Goal: Task Accomplishment & Management: Complete application form

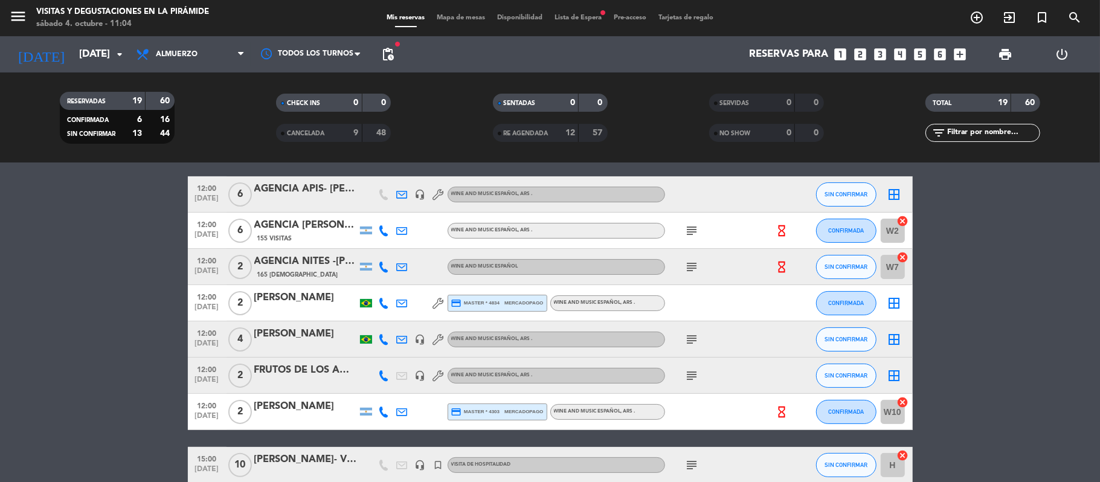
scroll to position [161, 0]
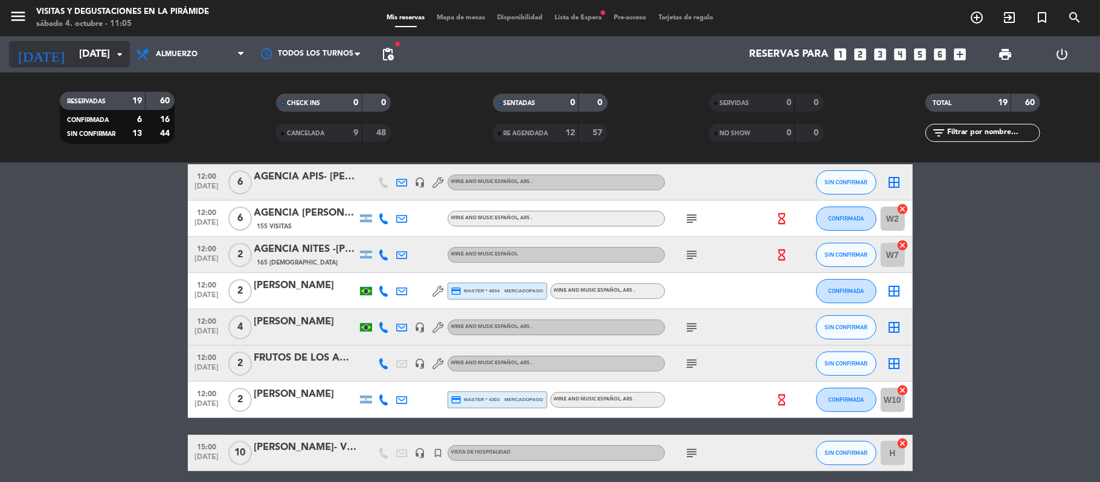
click at [103, 56] on input "[DATE]" at bounding box center [138, 55] width 130 height 24
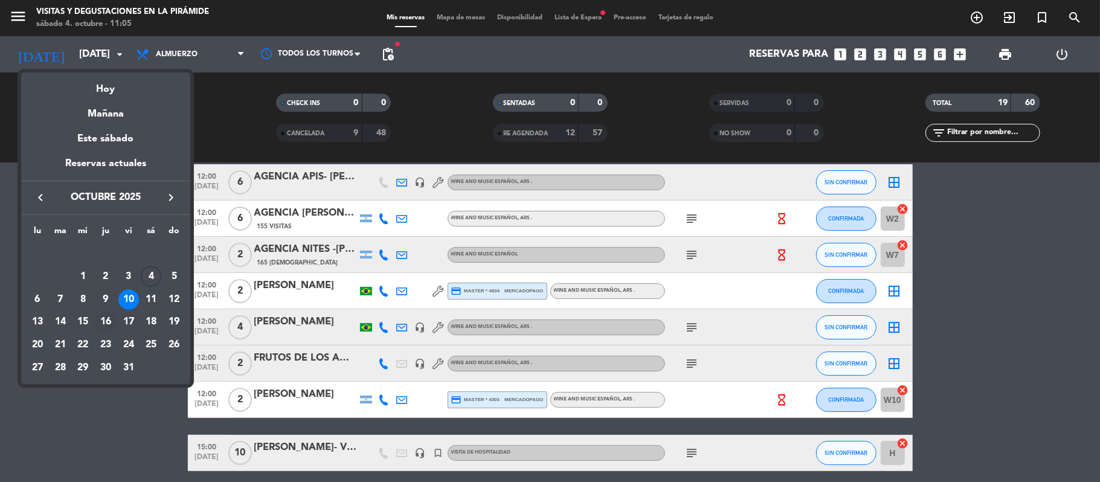
click at [105, 318] on div "16" at bounding box center [105, 322] width 21 height 21
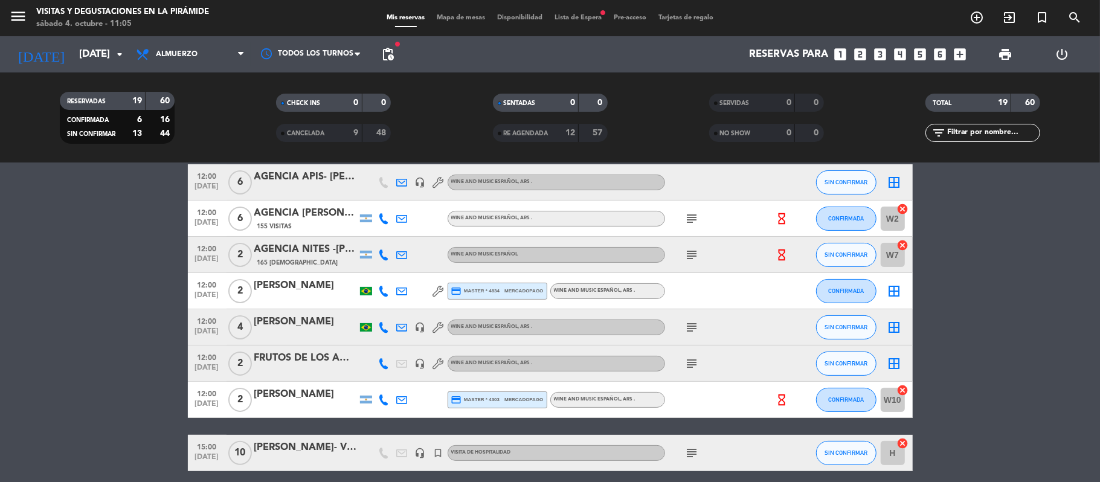
type input "[DEMOGRAPHIC_DATA][DATE]"
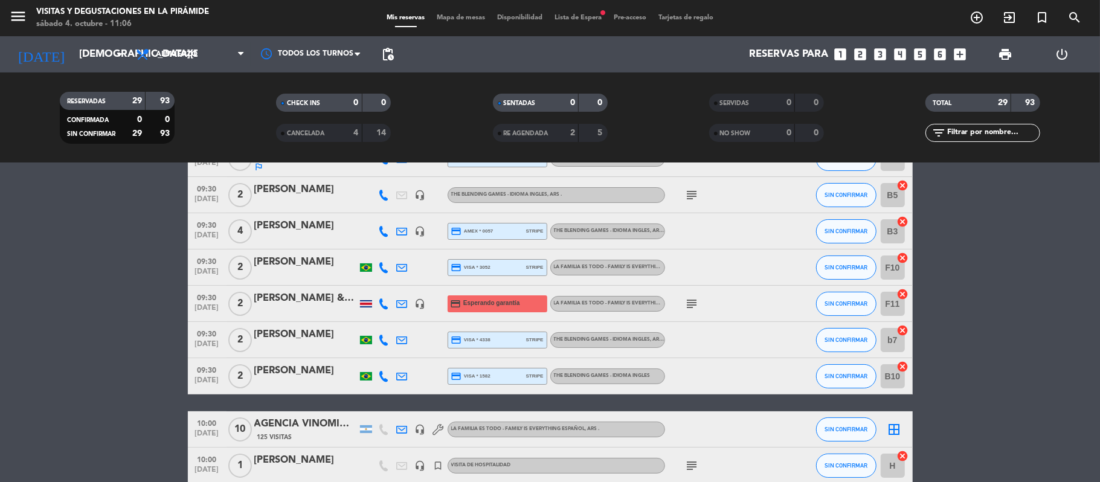
scroll to position [0, 0]
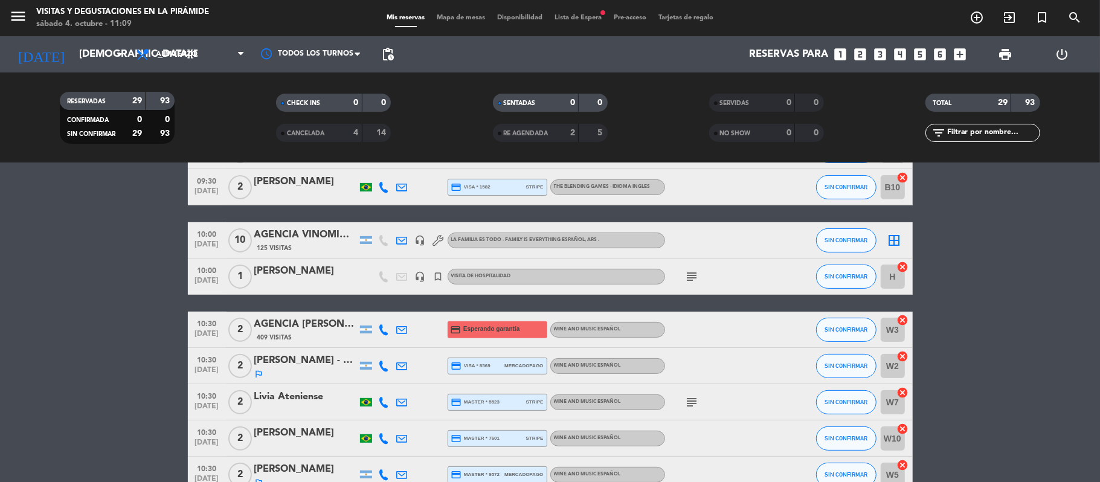
scroll to position [242, 0]
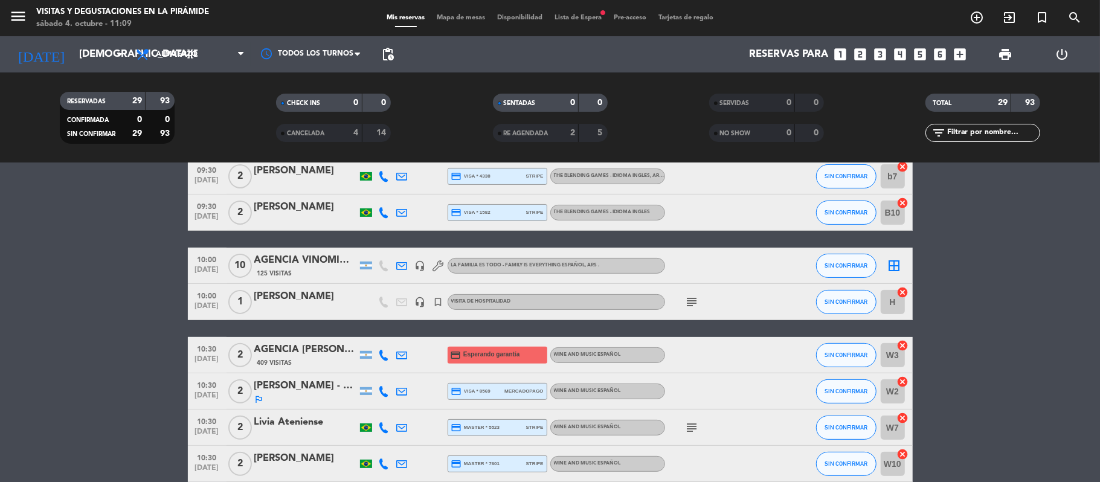
click at [691, 303] on icon "subject" at bounding box center [692, 302] width 14 height 14
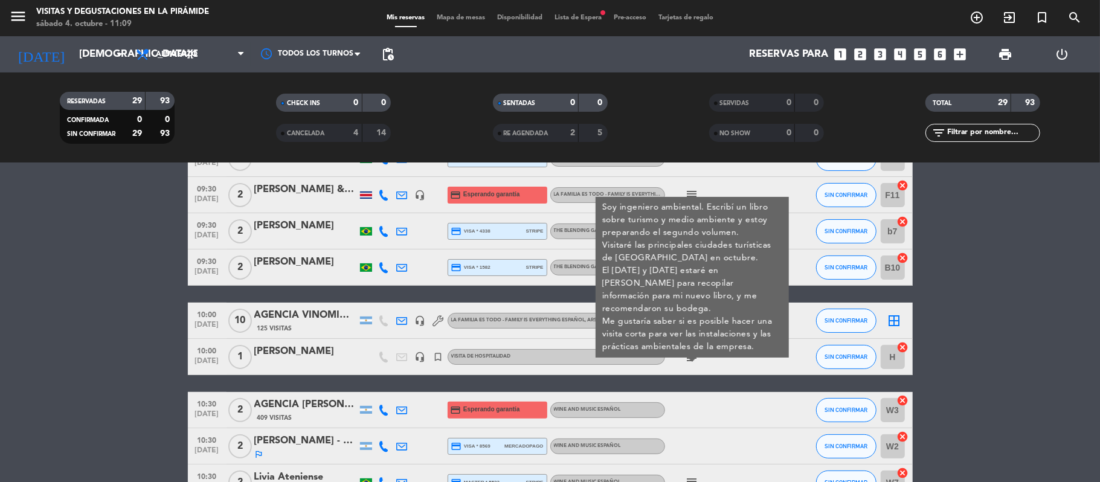
scroll to position [161, 0]
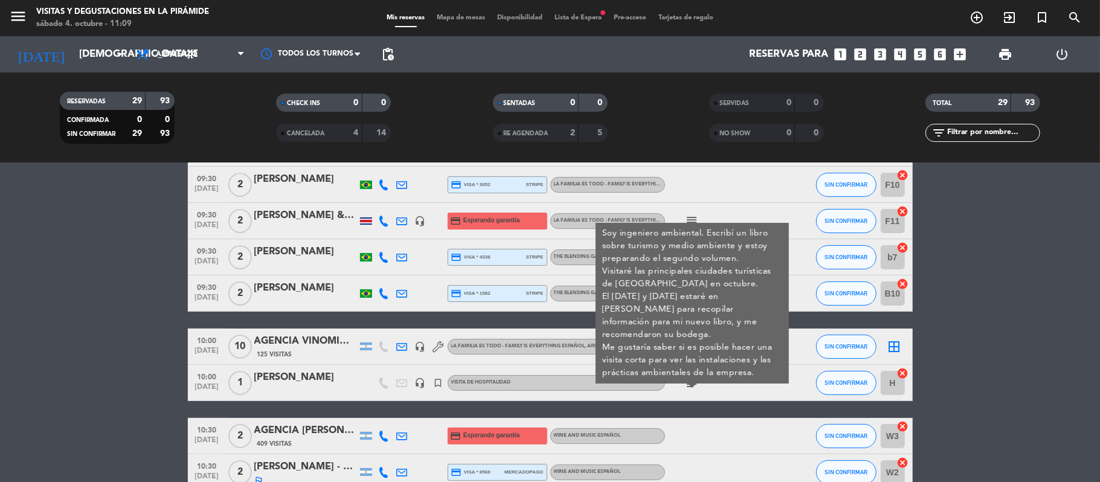
click at [315, 382] on div "[PERSON_NAME]" at bounding box center [305, 378] width 103 height 16
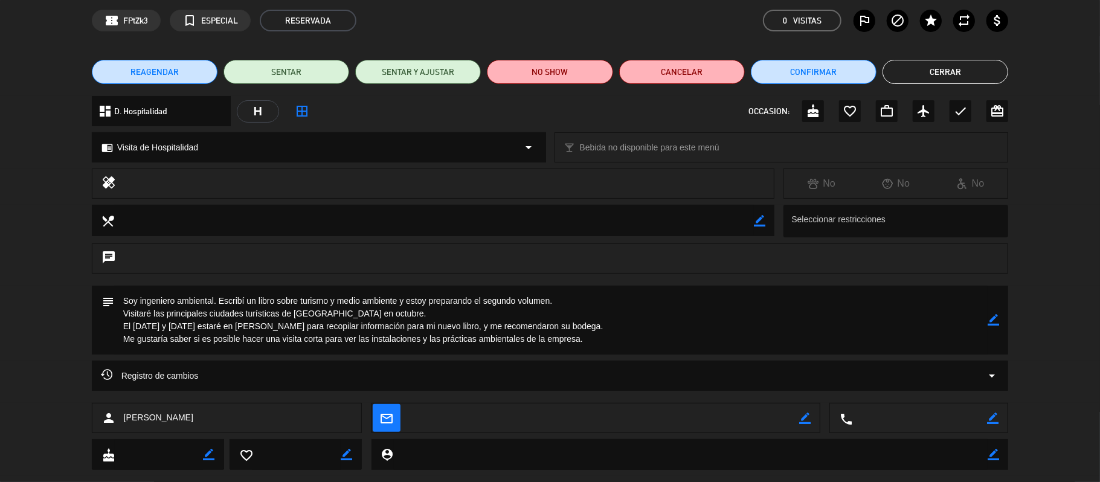
scroll to position [72, 0]
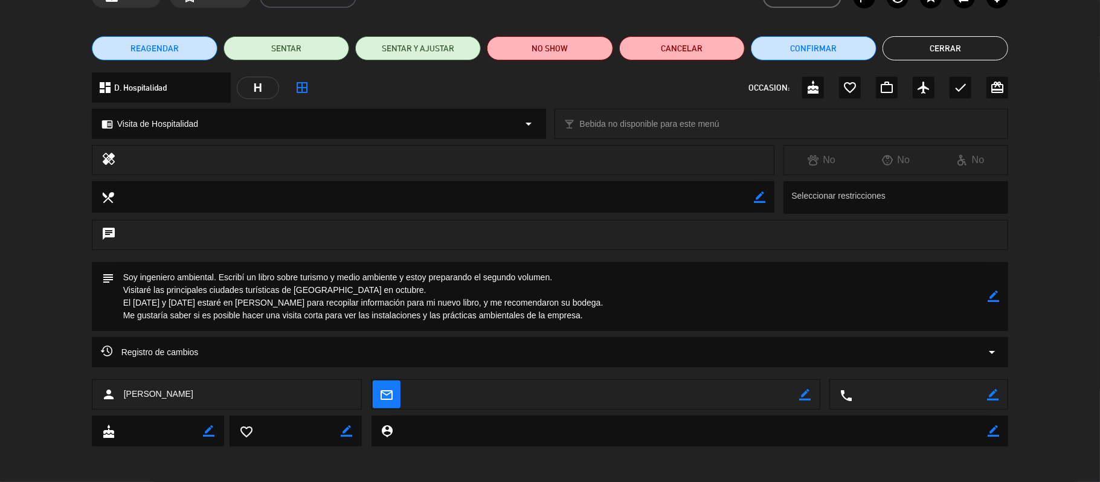
drag, startPoint x: 599, startPoint y: 318, endPoint x: 110, endPoint y: 273, distance: 491.3
click at [109, 272] on div "subject border_color" at bounding box center [550, 296] width 917 height 69
drag, startPoint x: 208, startPoint y: 393, endPoint x: 116, endPoint y: 397, distance: 91.9
click at [116, 397] on div "person [PERSON_NAME]" at bounding box center [227, 394] width 271 height 30
copy div "[PERSON_NAME]"
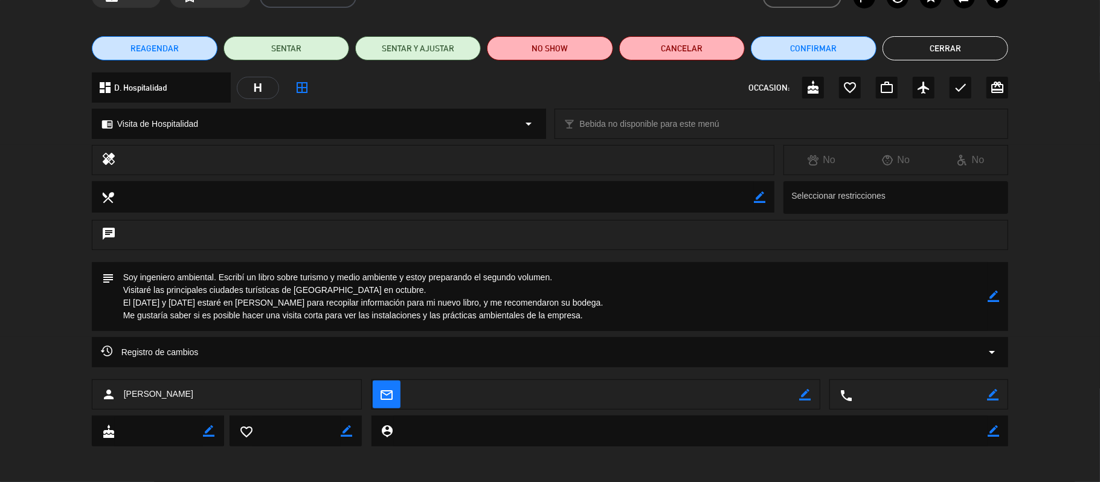
scroll to position [0, 0]
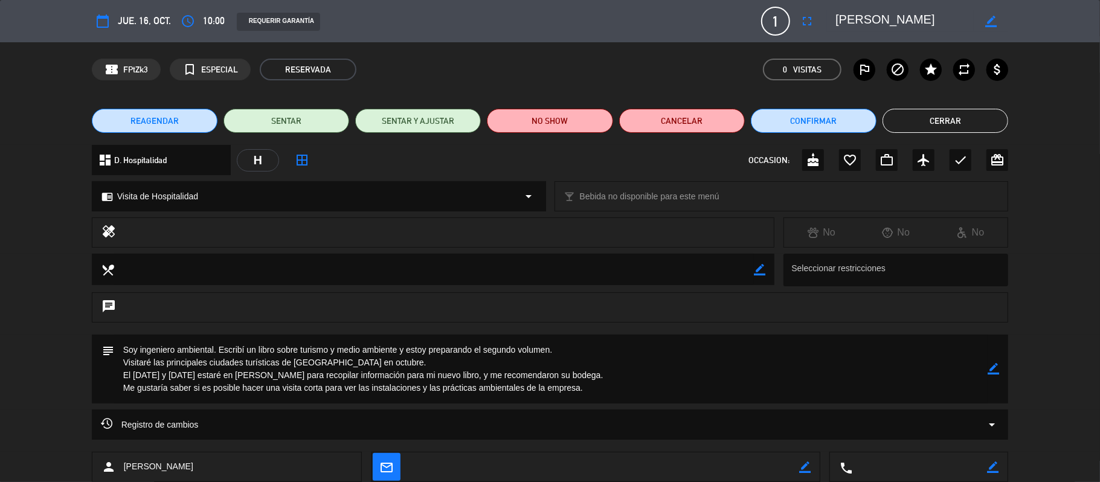
click at [910, 121] on button "Cerrar" at bounding box center [946, 121] width 126 height 24
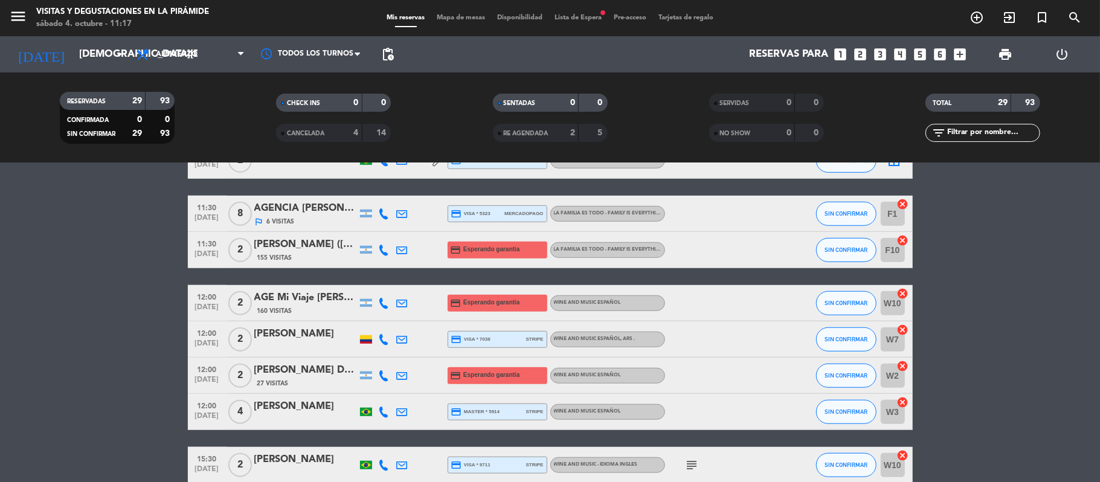
scroll to position [644, 0]
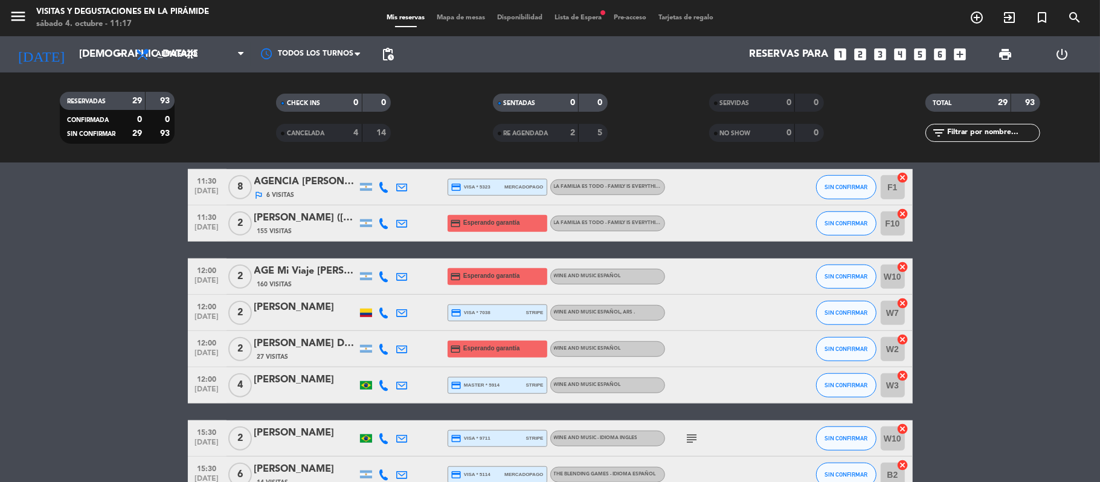
click at [318, 271] on div "AGE Mi Viaje [PERSON_NAME][GEOGRAPHIC_DATA] // [PERSON_NAME] x2 // Abona AGE" at bounding box center [305, 271] width 103 height 16
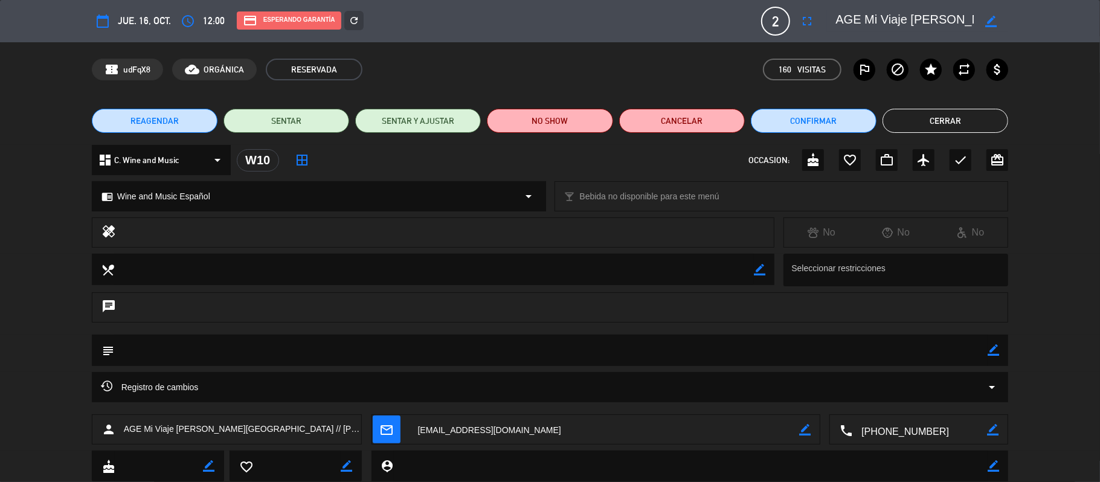
click at [992, 19] on icon "border_color" at bounding box center [990, 21] width 11 height 11
click at [854, 15] on textarea at bounding box center [904, 21] width 138 height 22
type textarea "AGENCIA Mi Viaje [PERSON_NAME] // [PERSON_NAME] x2 // Abona AGE"
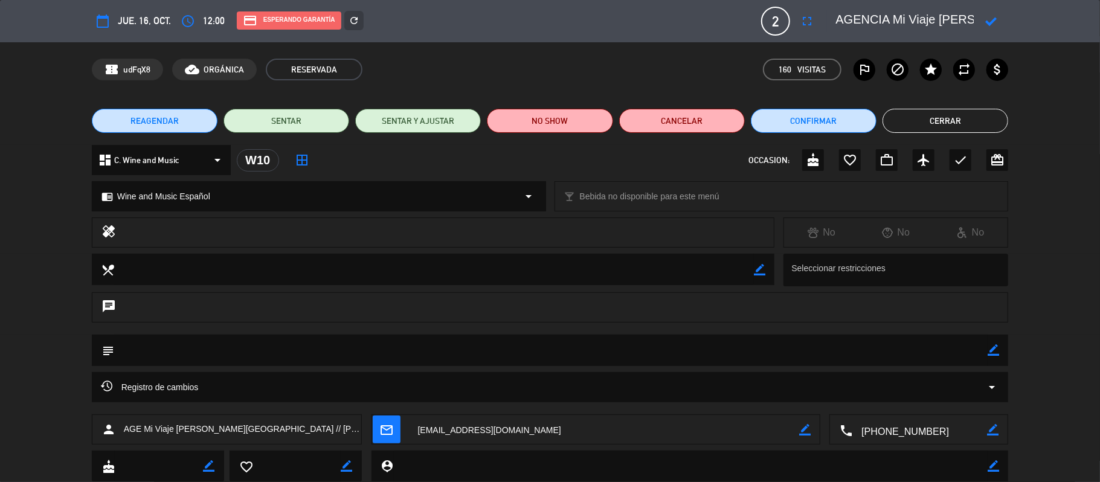
click at [989, 25] on icon at bounding box center [990, 21] width 11 height 11
click at [928, 110] on button "Cerrar" at bounding box center [946, 121] width 126 height 24
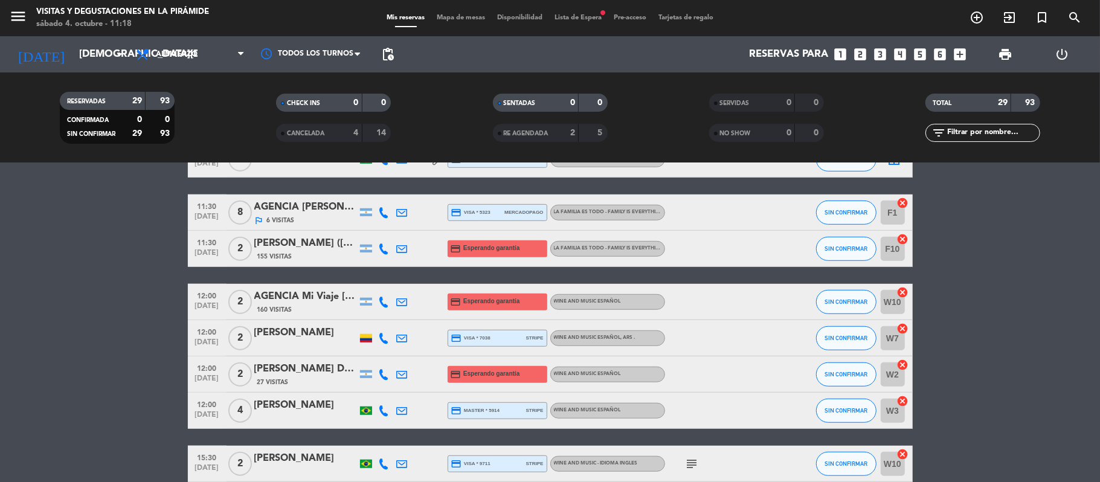
scroll to position [644, 0]
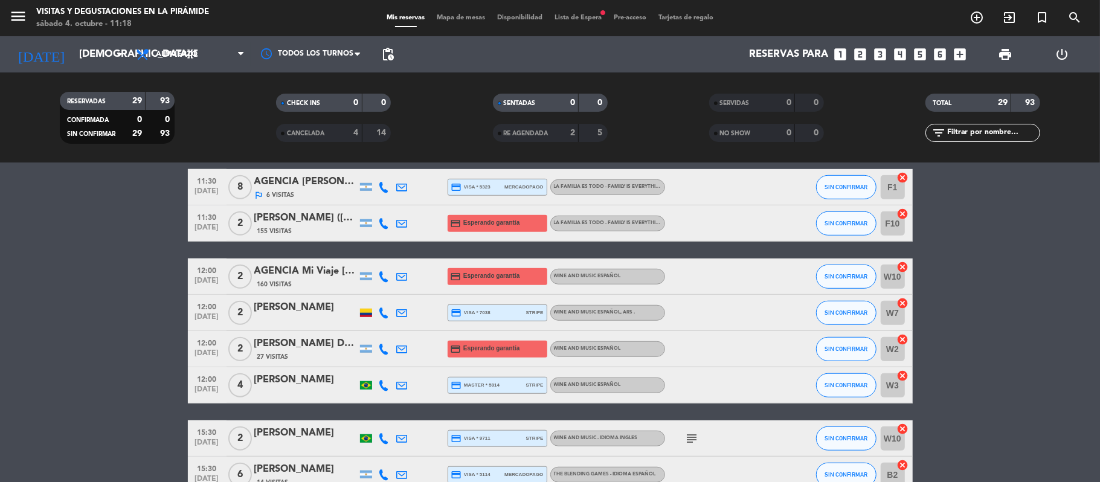
click at [399, 347] on icon at bounding box center [402, 349] width 11 height 11
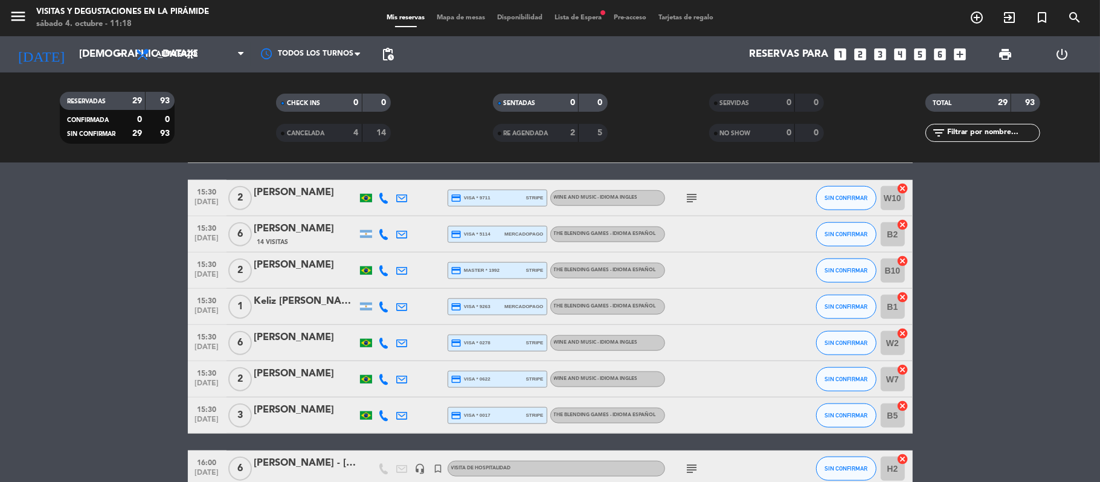
scroll to position [886, 0]
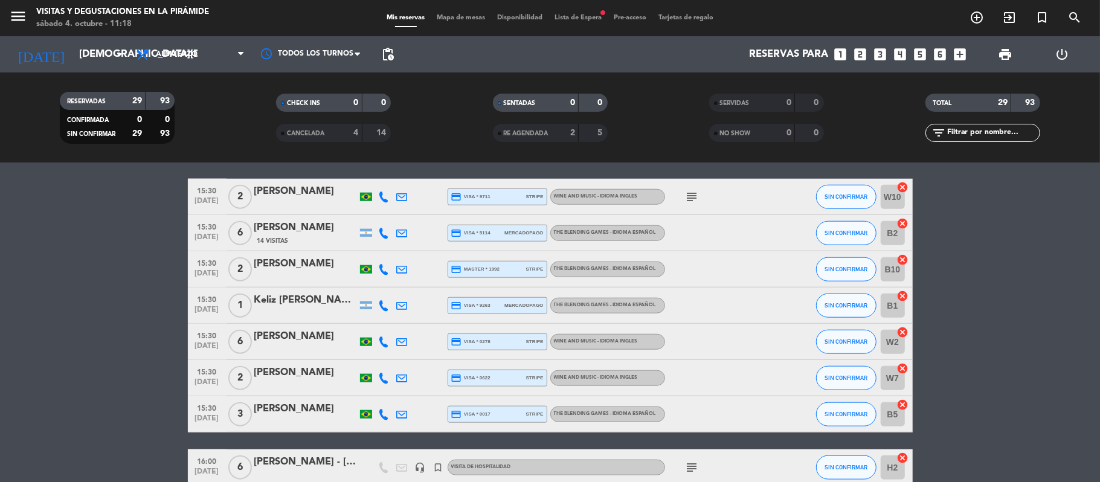
click at [400, 231] on icon at bounding box center [402, 233] width 11 height 11
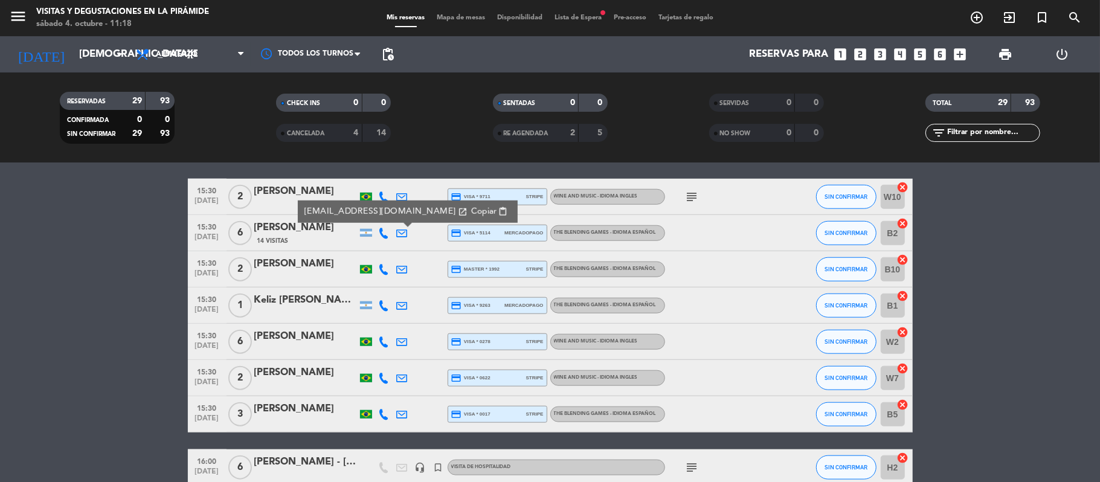
click at [402, 272] on icon at bounding box center [402, 269] width 11 height 11
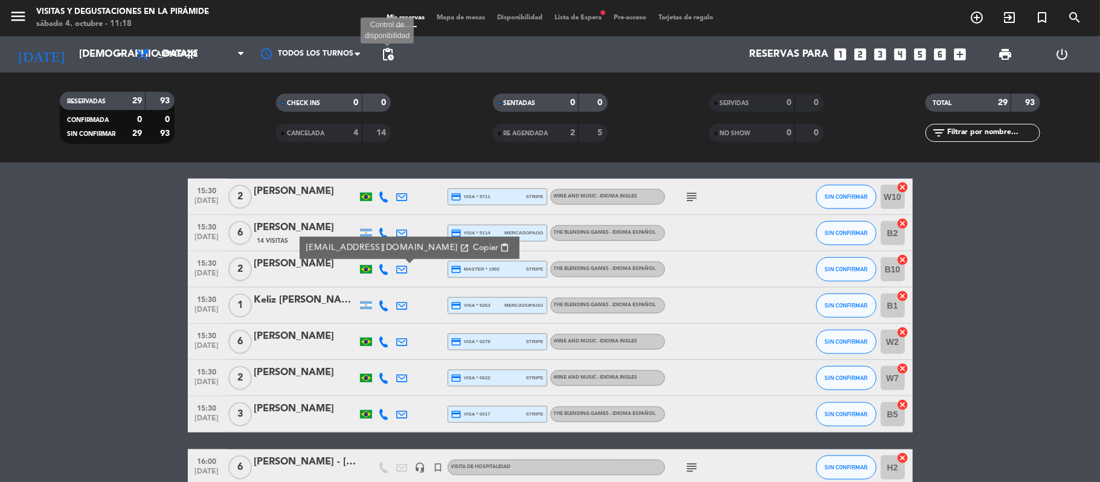
click at [383, 56] on span "pending_actions" at bounding box center [388, 54] width 14 height 14
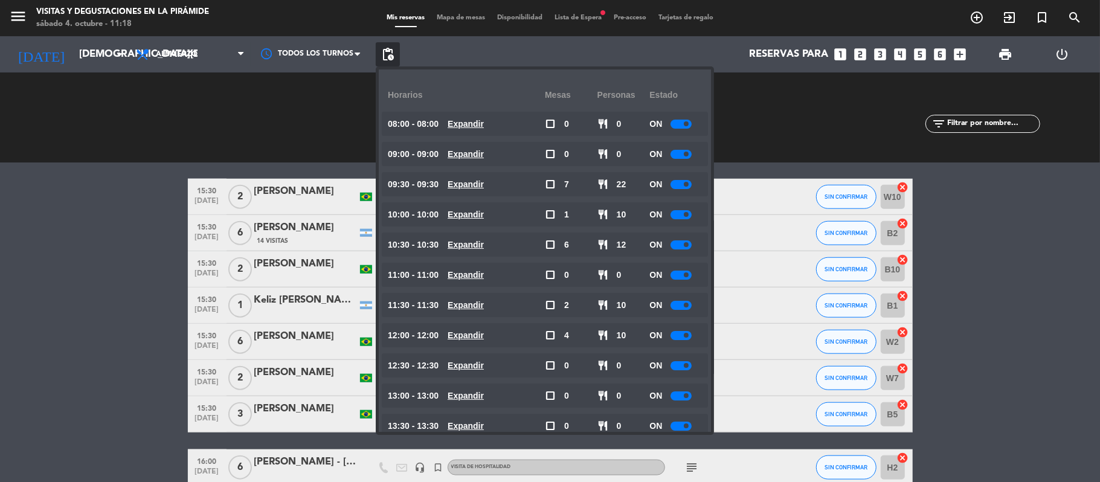
click at [680, 186] on div at bounding box center [680, 184] width 21 height 9
click at [679, 248] on div at bounding box center [680, 244] width 21 height 9
click at [680, 243] on div at bounding box center [680, 244] width 21 height 9
click at [681, 274] on div at bounding box center [680, 275] width 21 height 9
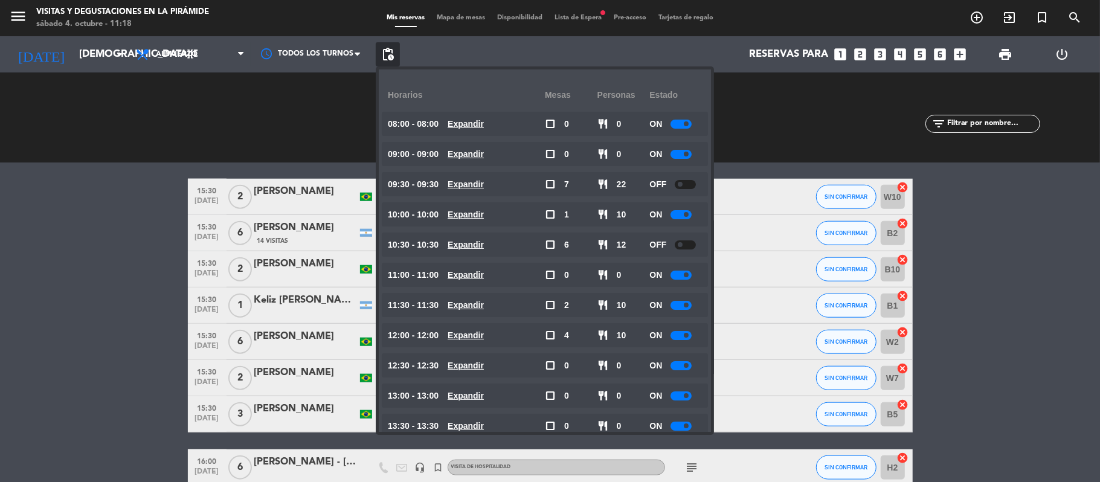
click at [684, 304] on div at bounding box center [680, 305] width 21 height 9
click at [680, 334] on div at bounding box center [680, 335] width 21 height 9
click at [682, 336] on div at bounding box center [680, 335] width 21 height 9
click at [685, 336] on div at bounding box center [680, 335] width 21 height 9
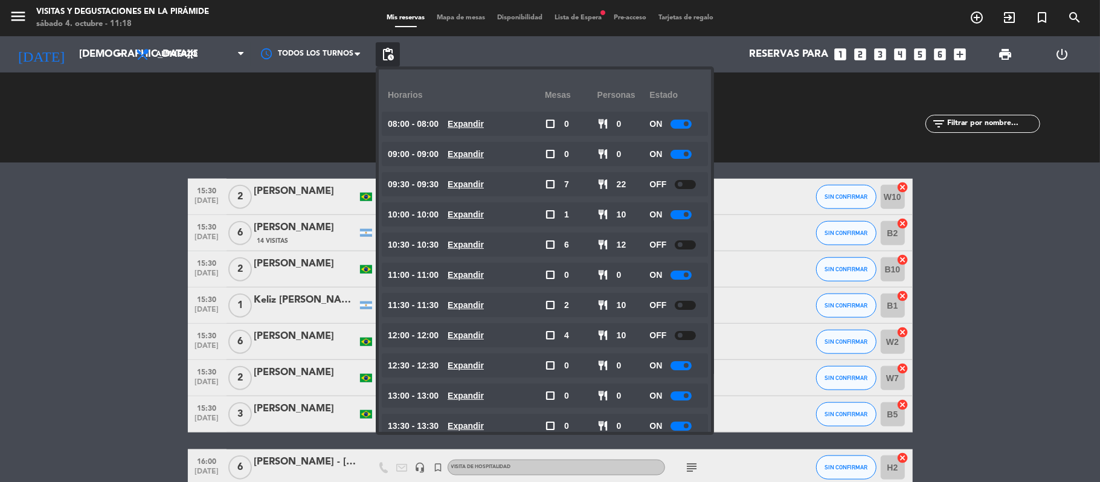
click at [690, 336] on div at bounding box center [685, 335] width 21 height 9
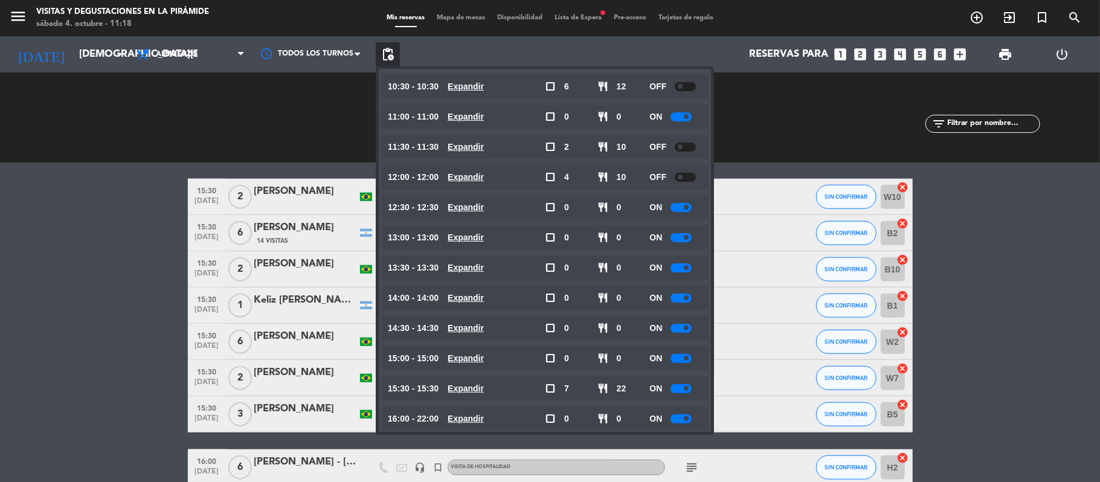
scroll to position [172, 0]
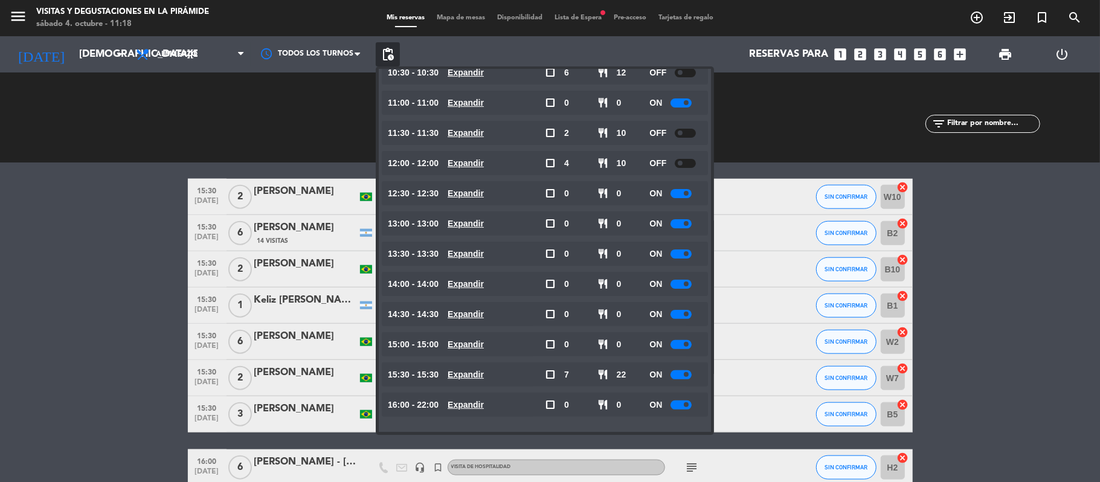
drag, startPoint x: 687, startPoint y: 377, endPoint x: 679, endPoint y: 381, distance: 9.2
click at [687, 377] on div at bounding box center [680, 374] width 21 height 9
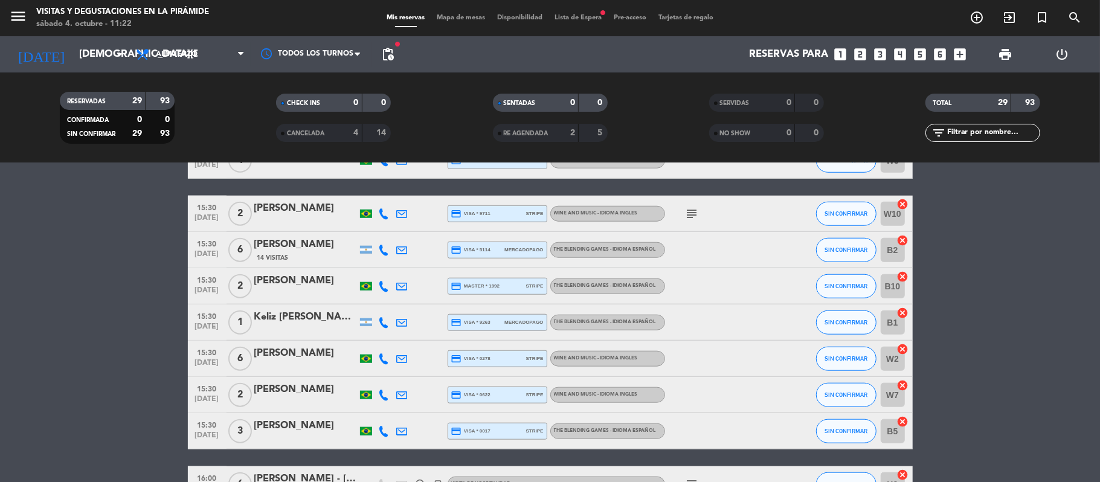
scroll to position [948, 0]
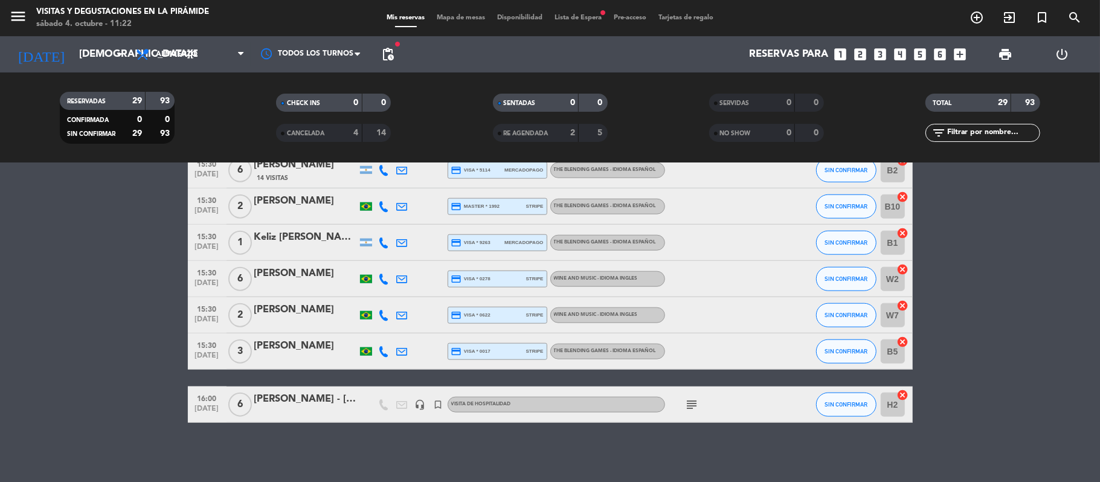
click at [332, 404] on div "[PERSON_NAME] - [PERSON_NAME]" at bounding box center [305, 399] width 103 height 16
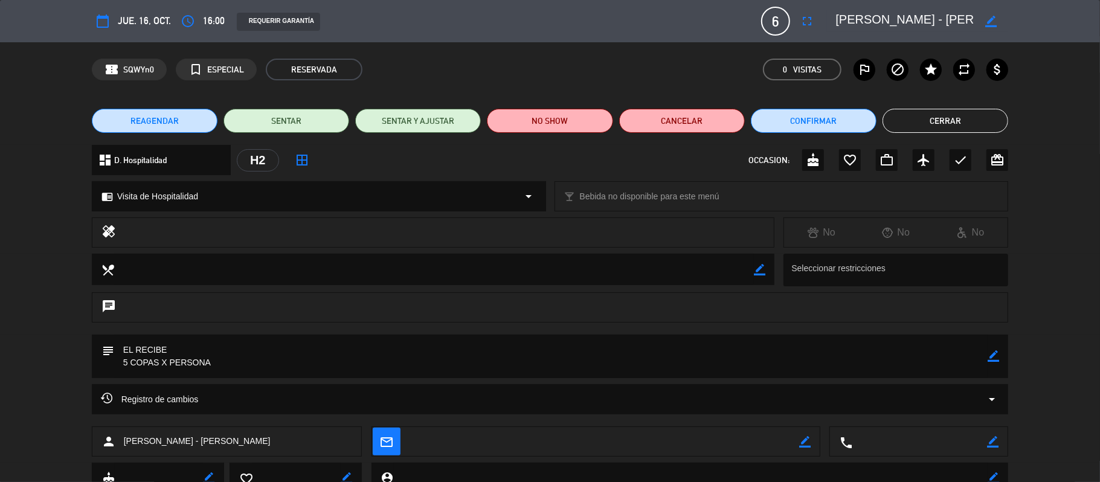
click at [954, 119] on button "Cerrar" at bounding box center [946, 121] width 126 height 24
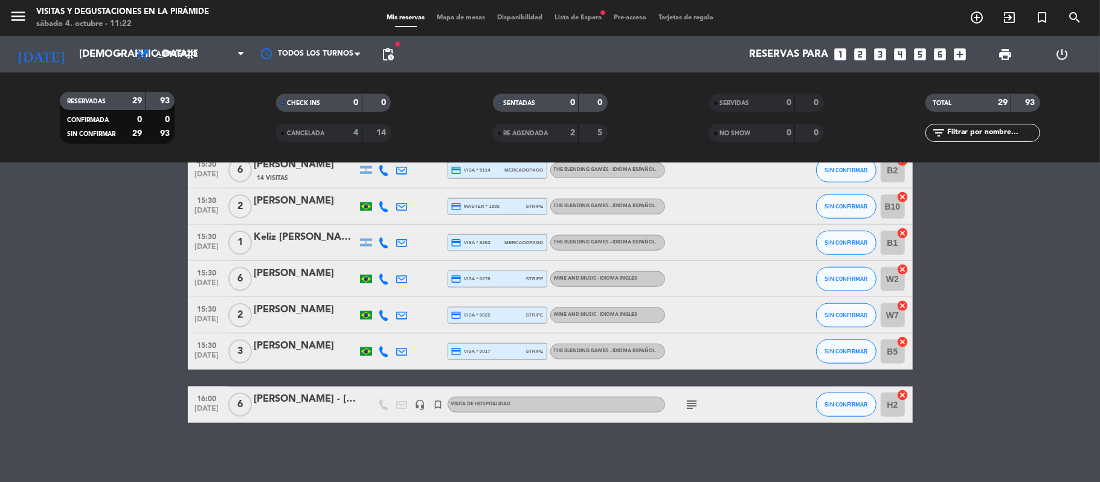
click at [80, 73] on div "RESERVADAS 29 93 CONFIRMADA 0 0 SIN CONFIRMAR 29 93 CHECK INS 0 0 CANCELADA 4 1…" at bounding box center [550, 117] width 1100 height 91
click at [79, 68] on div "[DATE] [DATE] arrow_drop_down" at bounding box center [69, 54] width 121 height 36
click at [73, 53] on input "[DEMOGRAPHIC_DATA][DATE]" at bounding box center [138, 55] width 130 height 24
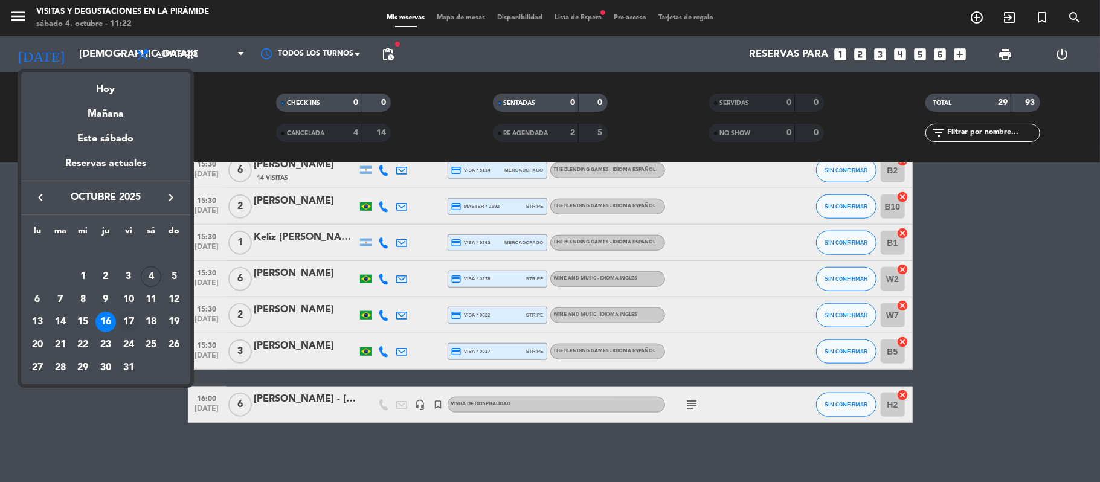
click at [133, 327] on div "17" at bounding box center [128, 322] width 21 height 21
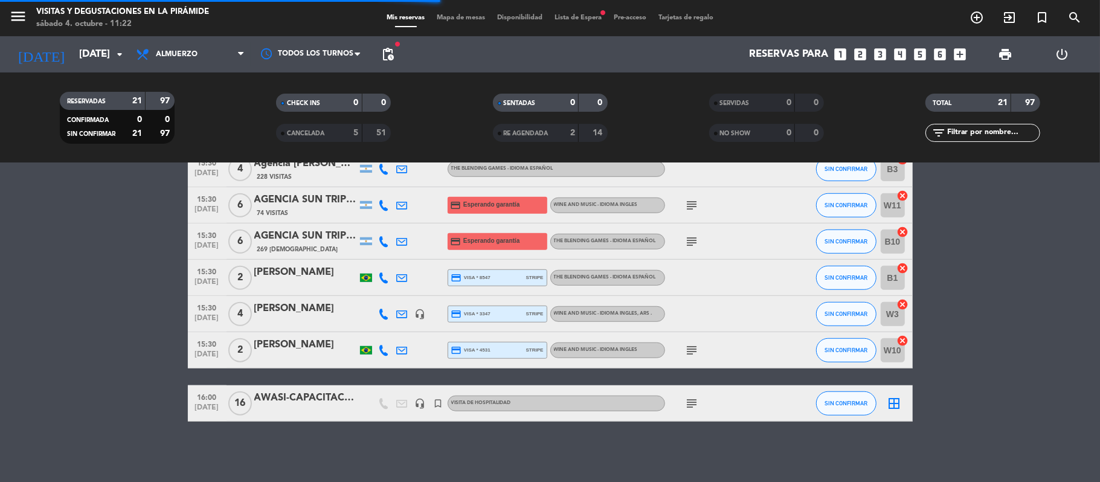
scroll to position [658, 0]
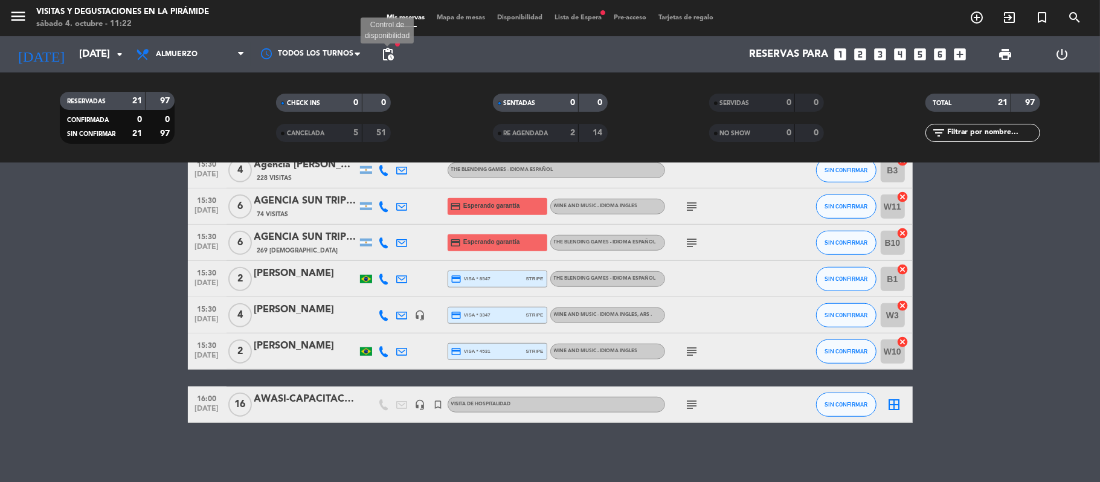
click at [385, 51] on span "pending_actions" at bounding box center [388, 54] width 14 height 14
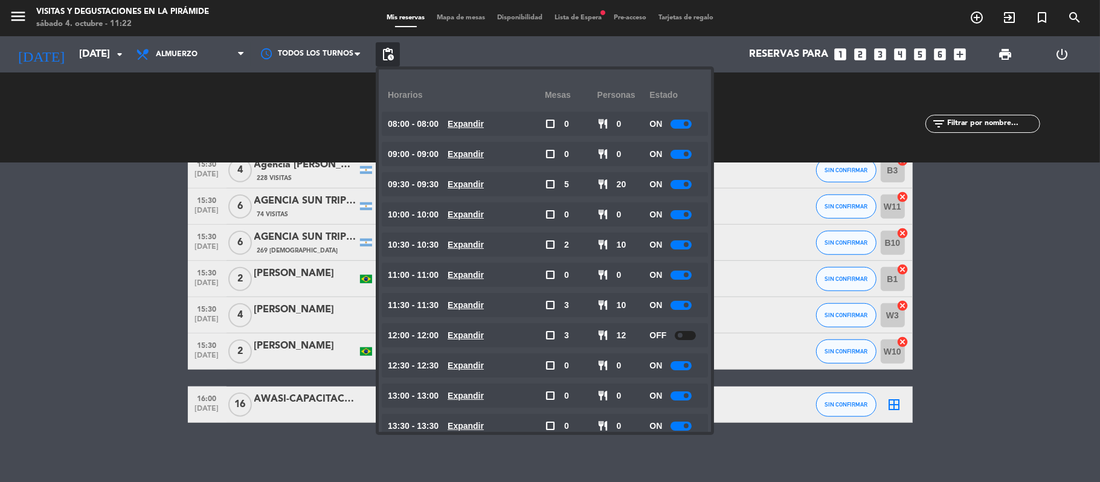
click at [681, 182] on div at bounding box center [680, 184] width 21 height 9
click at [679, 245] on div at bounding box center [680, 244] width 21 height 9
click at [679, 304] on div at bounding box center [680, 305] width 21 height 9
click at [687, 305] on span at bounding box center [686, 305] width 5 height 5
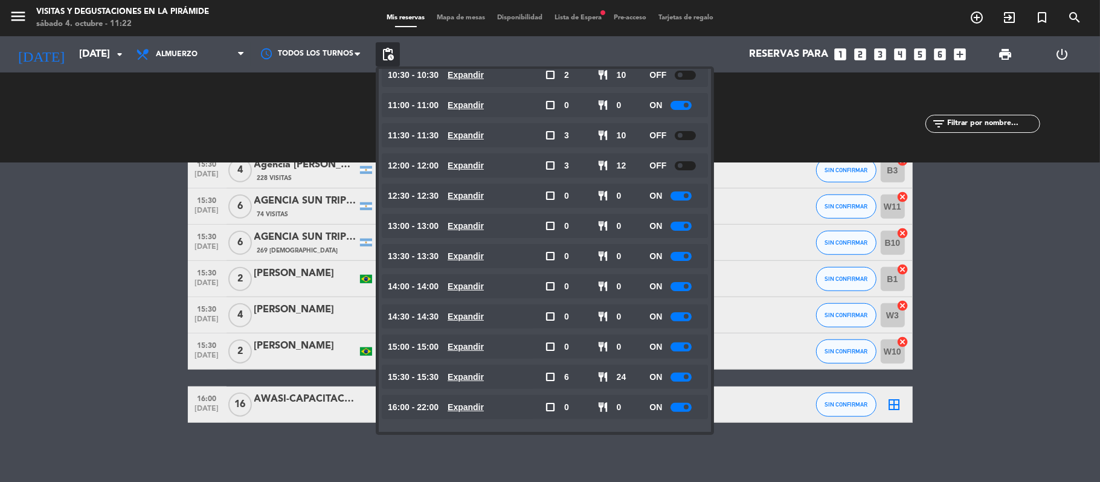
scroll to position [172, 0]
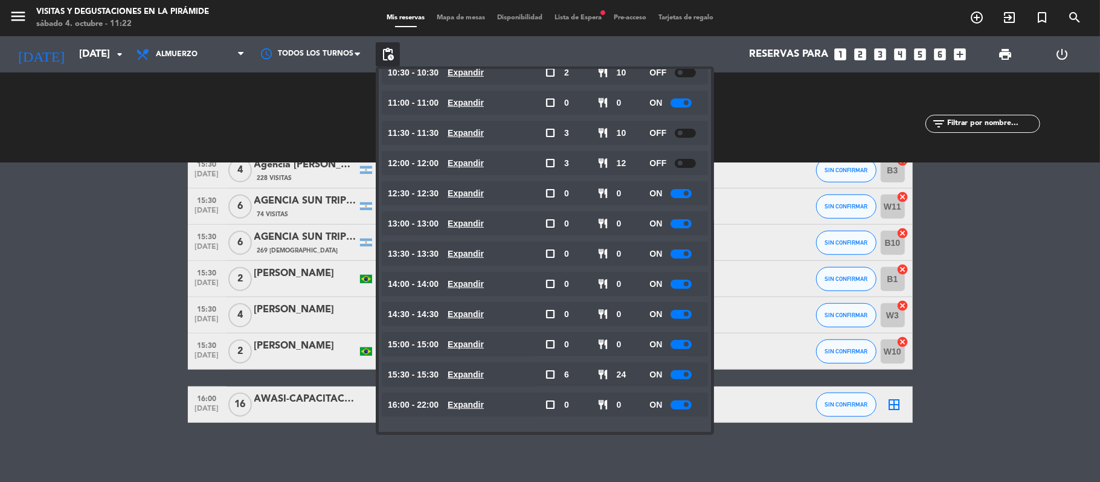
click at [681, 372] on div at bounding box center [680, 374] width 21 height 9
click at [680, 378] on div "ON" at bounding box center [675, 374] width 53 height 24
click at [680, 375] on div at bounding box center [680, 374] width 21 height 9
drag, startPoint x: 108, startPoint y: 182, endPoint x: 325, endPoint y: 186, distance: 217.5
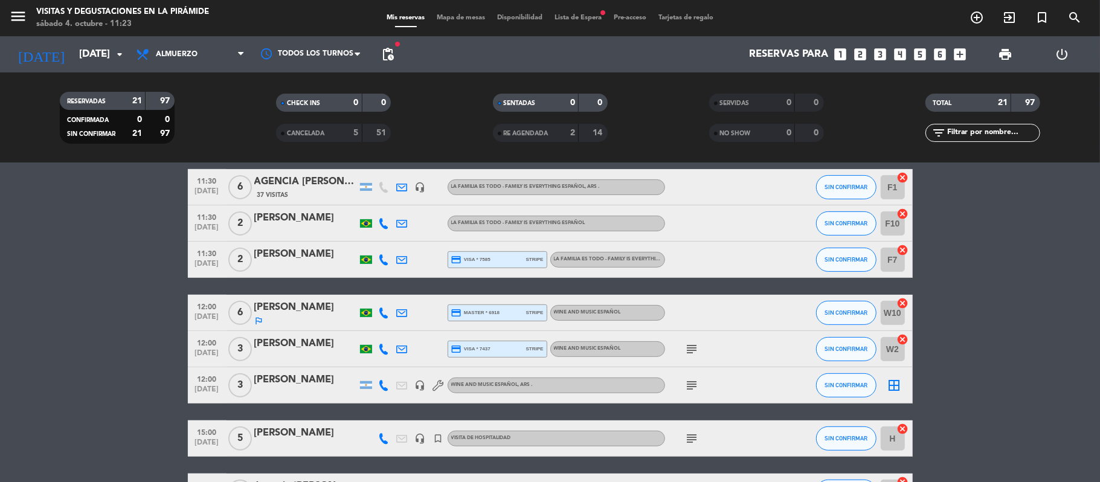
scroll to position [15, 0]
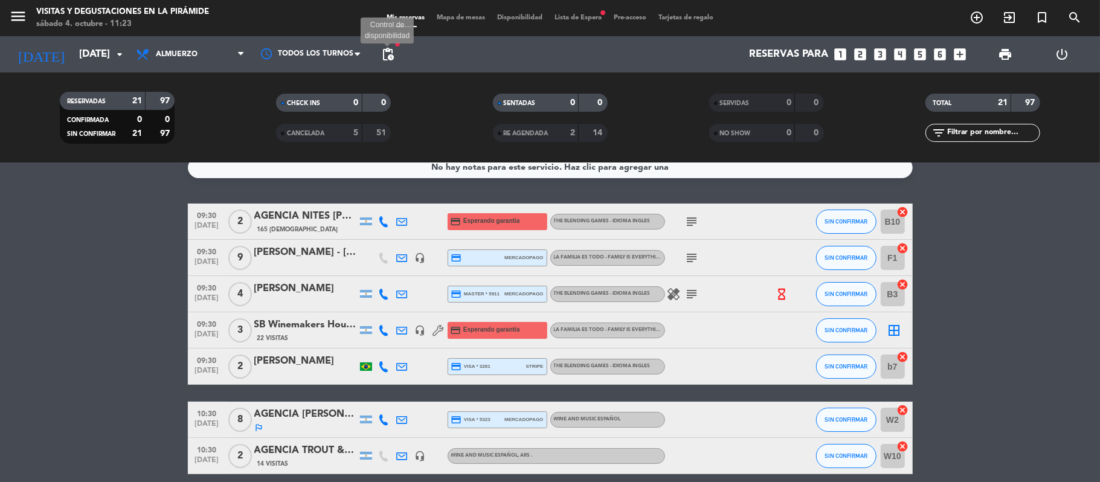
click at [388, 48] on span "pending_actions" at bounding box center [388, 54] width 14 height 14
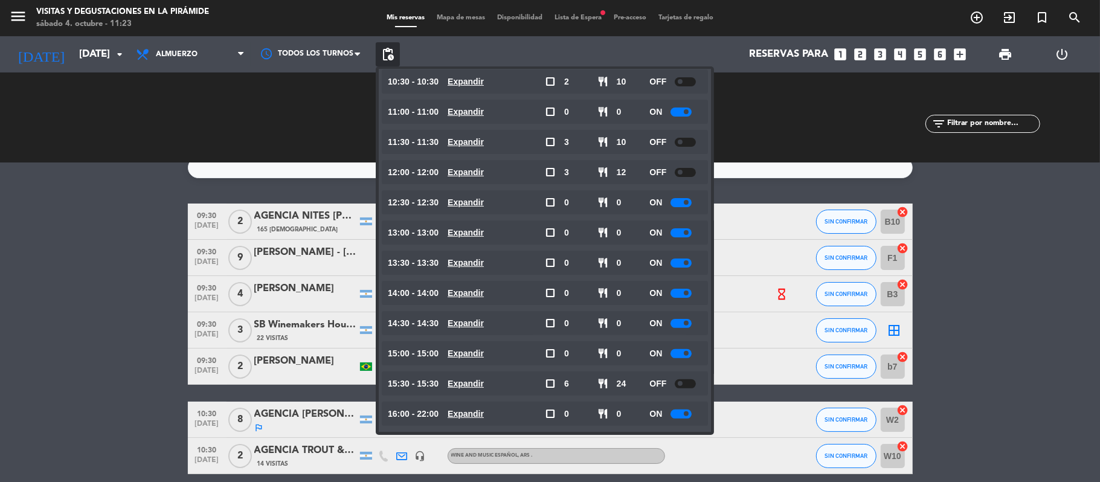
scroll to position [172, 0]
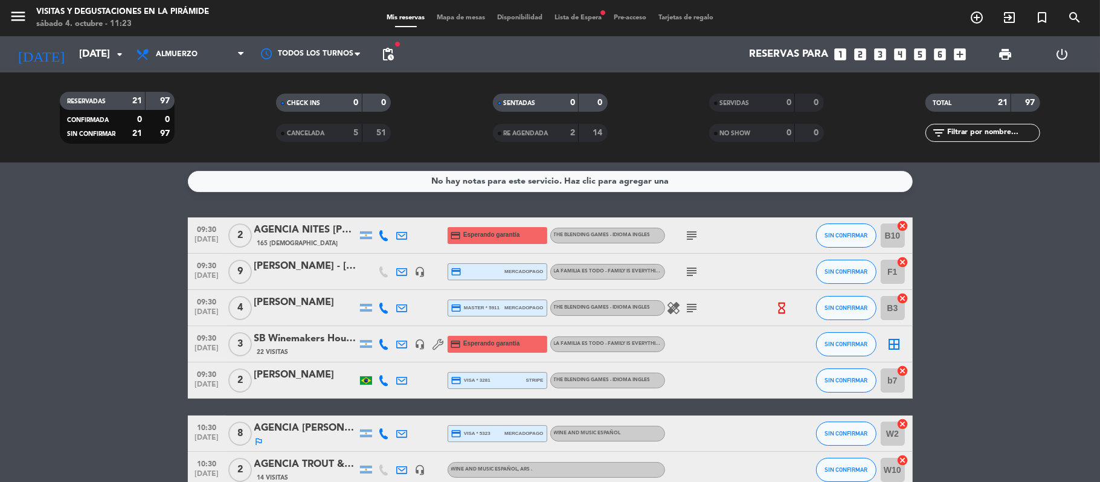
scroll to position [0, 0]
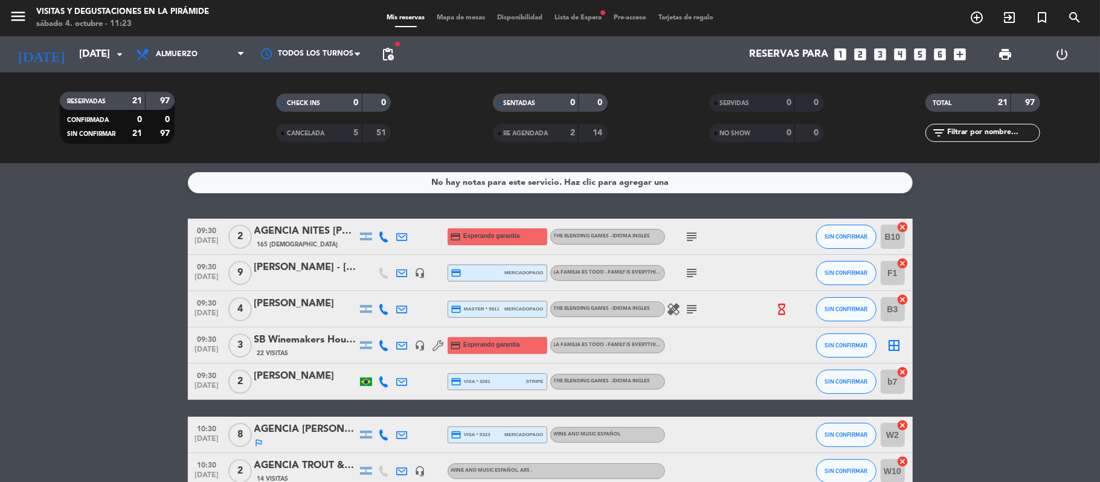
drag, startPoint x: 690, startPoint y: 314, endPoint x: 691, endPoint y: 323, distance: 8.5
click at [690, 320] on div "healing subject" at bounding box center [719, 309] width 109 height 36
click at [691, 315] on icon "subject" at bounding box center [692, 309] width 14 height 14
click at [388, 54] on span "pending_actions" at bounding box center [388, 54] width 14 height 14
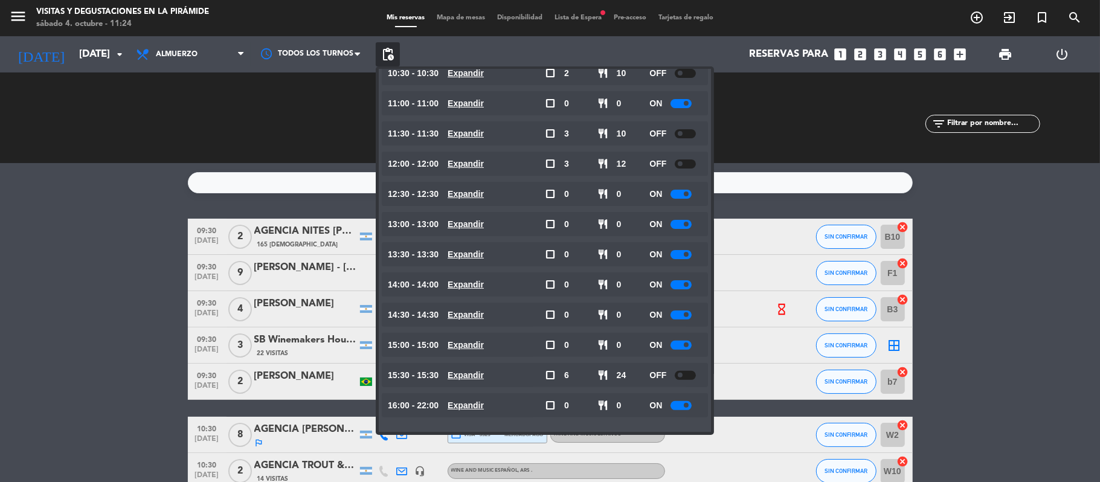
scroll to position [172, 0]
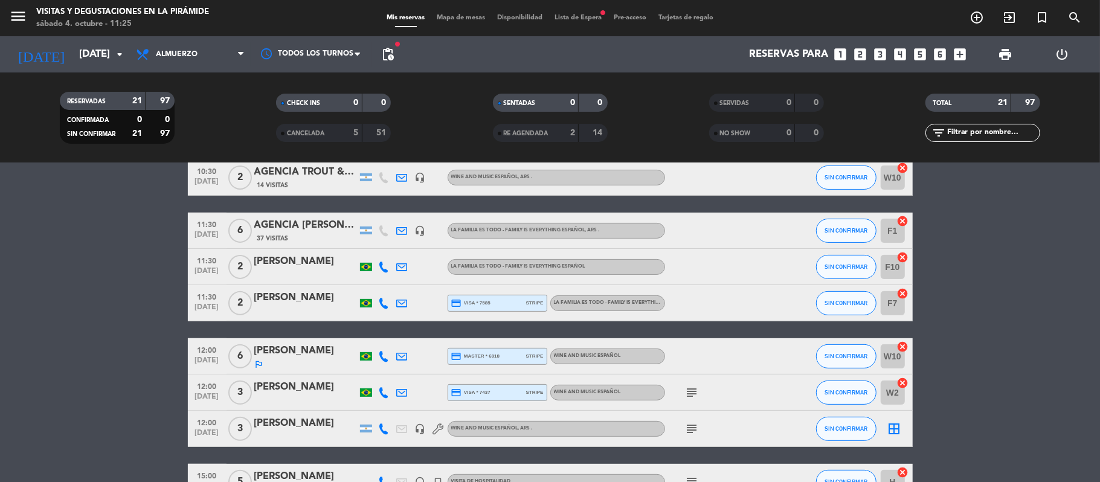
scroll to position [322, 0]
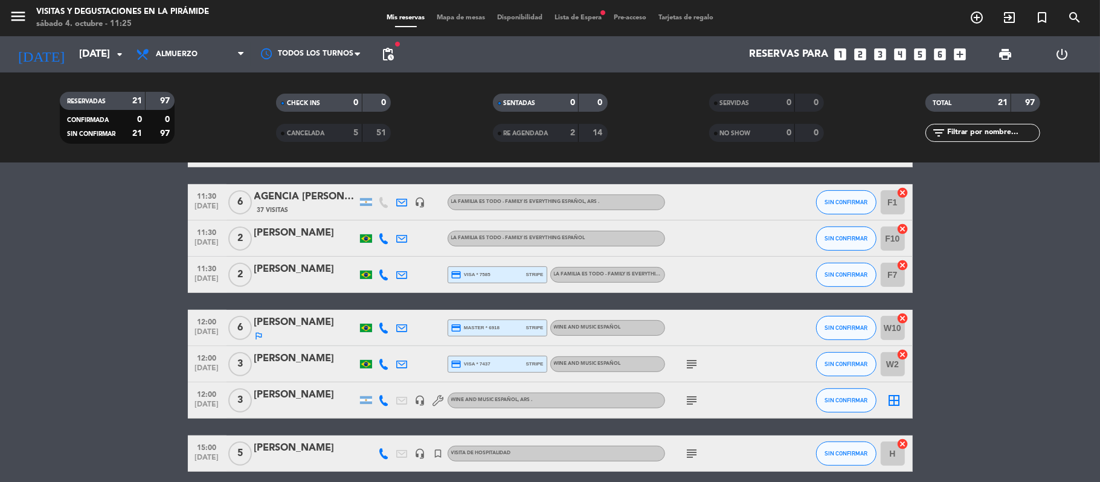
drag, startPoint x: 689, startPoint y: 401, endPoint x: 686, endPoint y: 392, distance: 9.4
click at [689, 401] on icon "subject" at bounding box center [692, 400] width 14 height 14
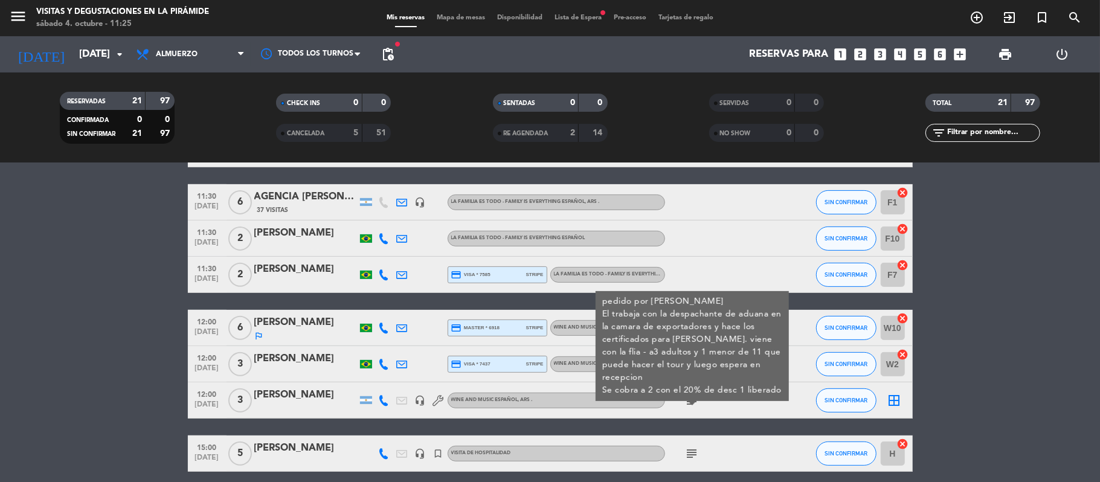
click at [762, 385] on div "pedido por [PERSON_NAME] trabaja con la despachante de aduana en la camara de e…" at bounding box center [692, 346] width 193 height 110
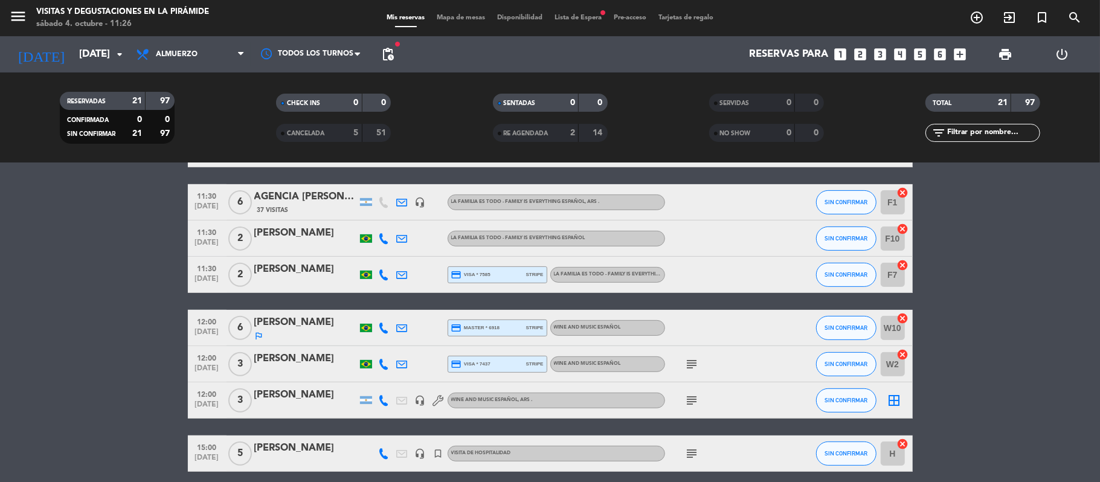
click at [696, 400] on icon "subject" at bounding box center [692, 400] width 14 height 14
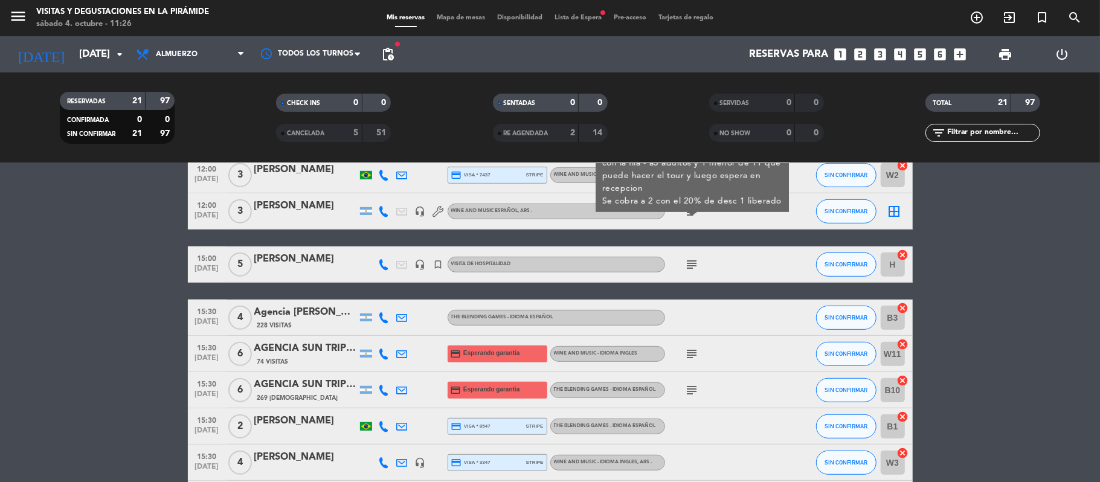
scroll to position [483, 0]
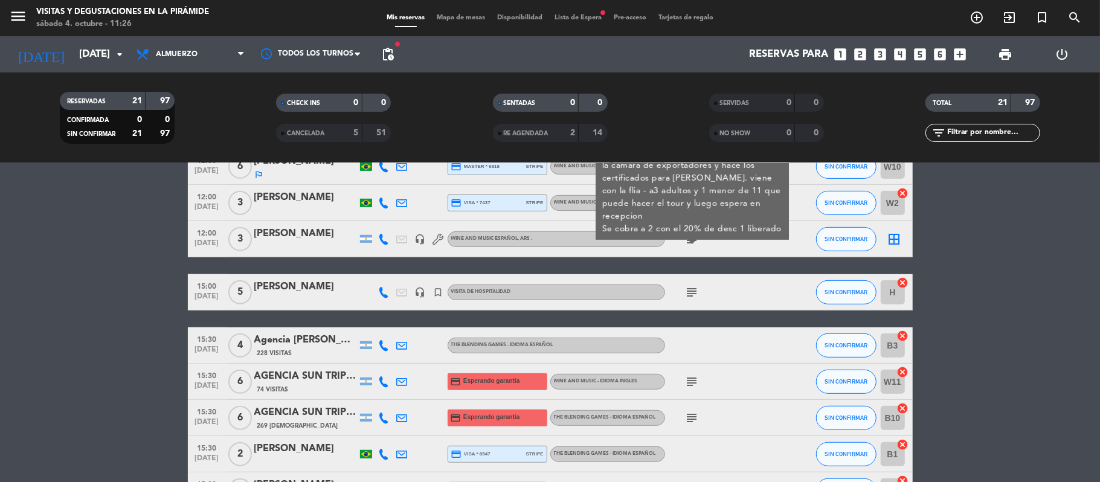
click at [692, 295] on icon "subject" at bounding box center [692, 292] width 14 height 14
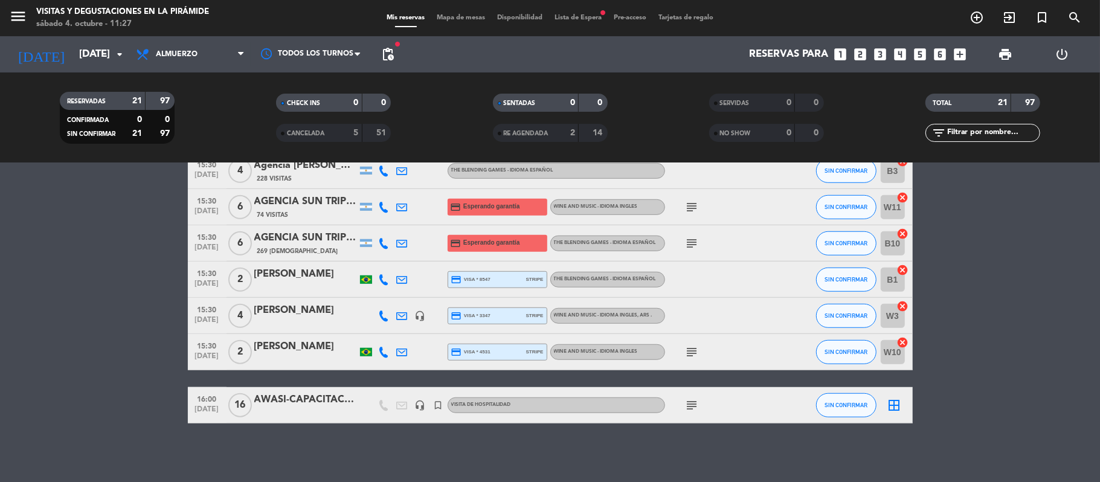
scroll to position [658, 0]
click at [73, 61] on input "[DATE]" at bounding box center [138, 55] width 130 height 24
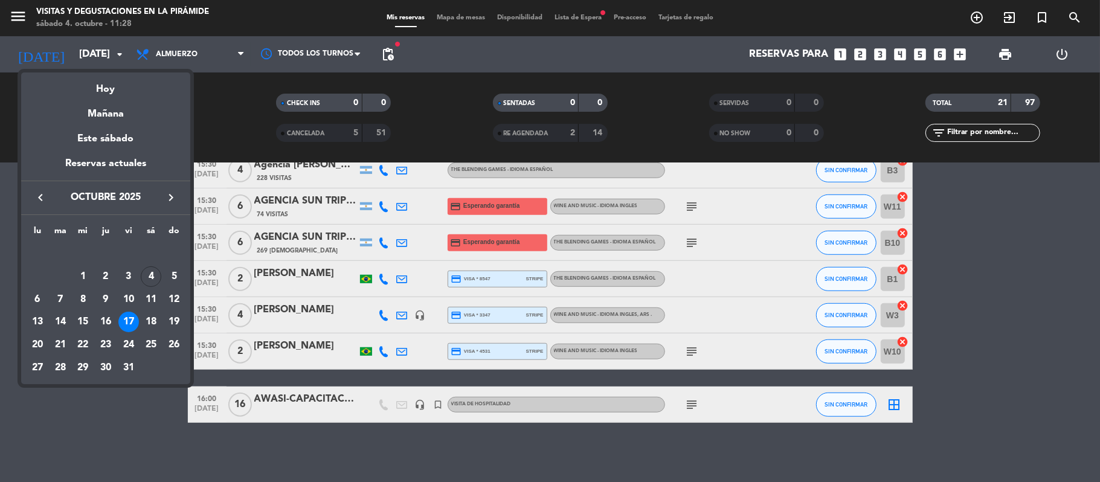
click at [382, 59] on div at bounding box center [550, 241] width 1100 height 482
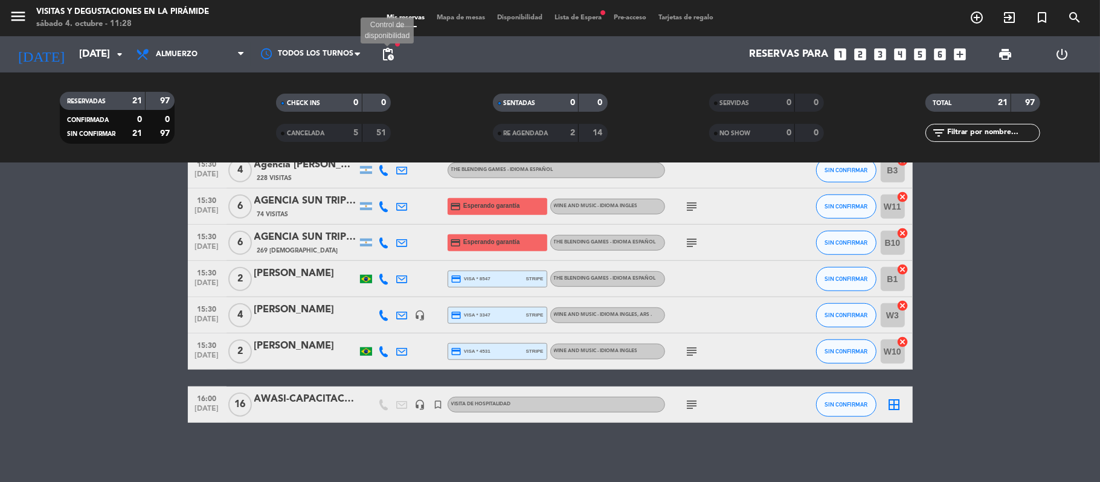
click at [385, 59] on span "pending_actions" at bounding box center [388, 54] width 14 height 14
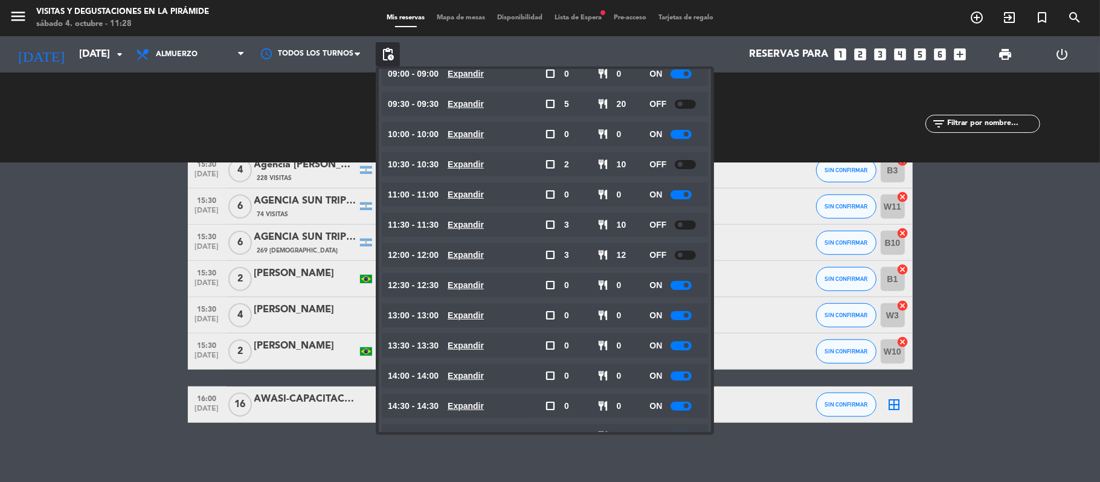
scroll to position [172, 0]
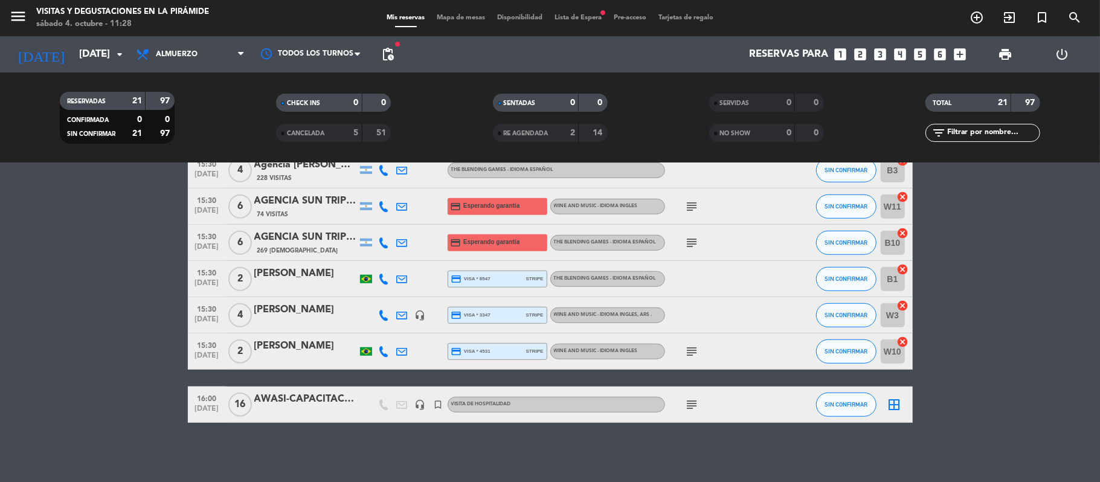
click at [45, 69] on div "[DATE] [DATE] arrow_drop_down" at bounding box center [69, 54] width 121 height 36
click at [73, 61] on input "[DATE]" at bounding box center [138, 55] width 130 height 24
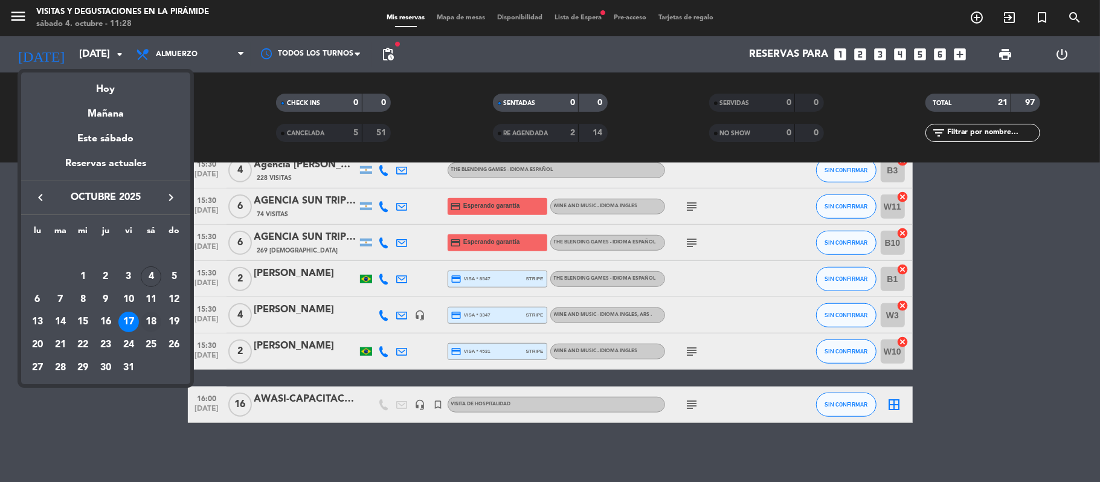
click at [150, 329] on div "18" at bounding box center [151, 322] width 21 height 21
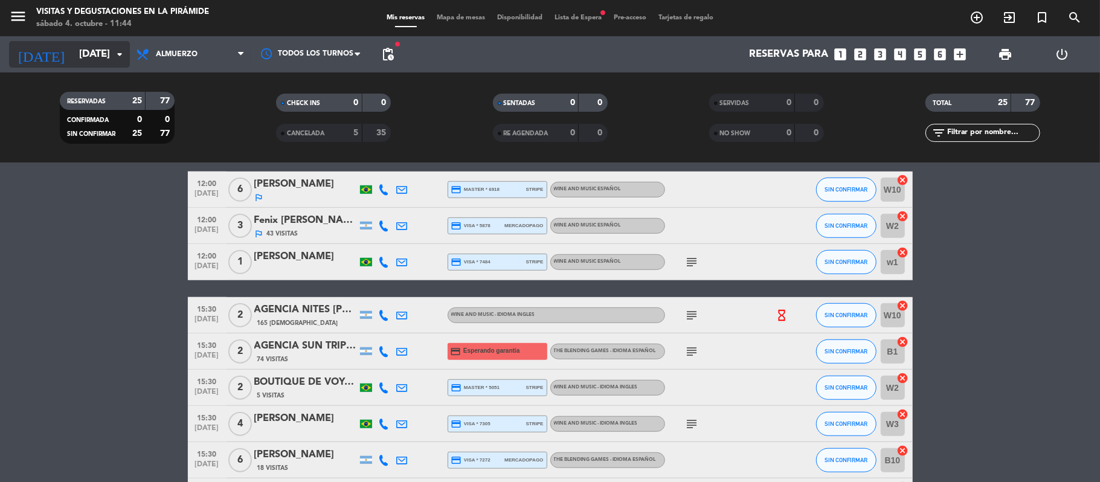
click at [94, 54] on input "[DATE]" at bounding box center [138, 55] width 130 height 24
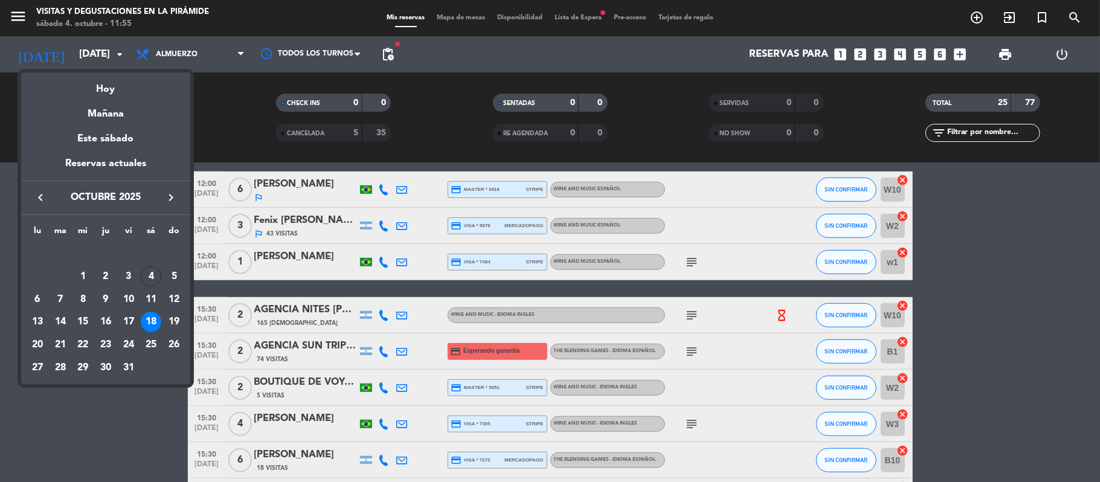
click at [387, 59] on div at bounding box center [550, 241] width 1100 height 482
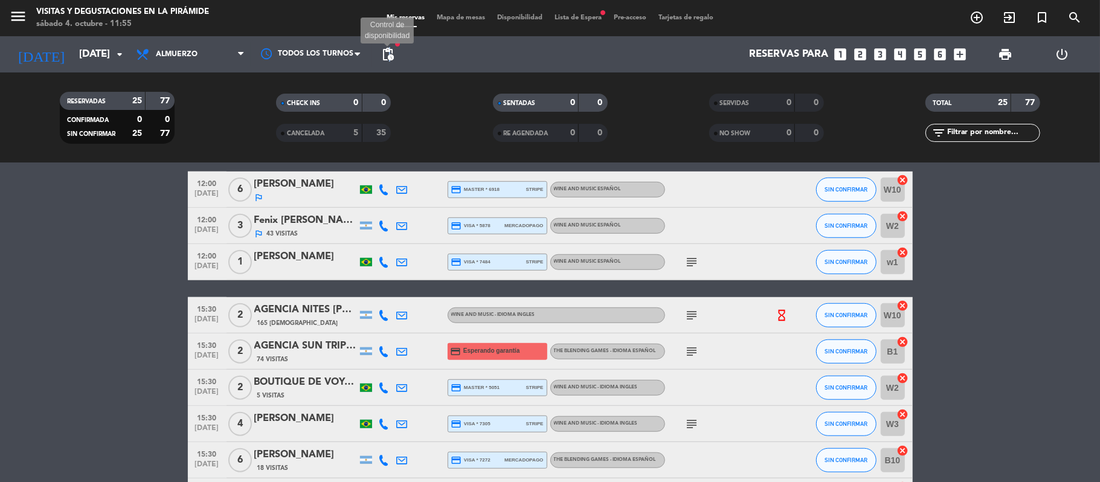
click at [390, 58] on span "pending_actions" at bounding box center [388, 54] width 14 height 14
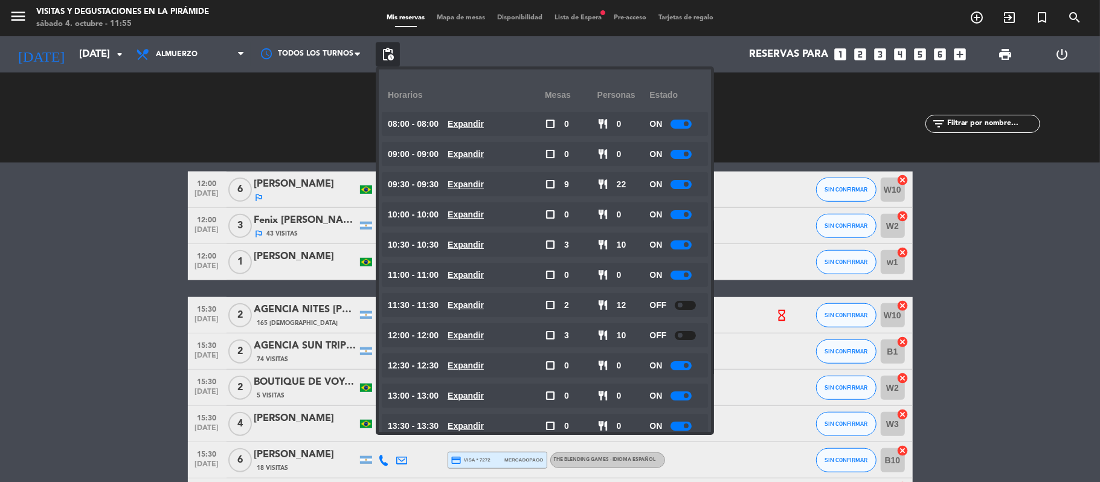
click at [682, 180] on div at bounding box center [680, 184] width 21 height 9
click at [678, 242] on div at bounding box center [680, 244] width 21 height 9
click at [687, 242] on span at bounding box center [686, 244] width 5 height 5
click at [687, 245] on span at bounding box center [686, 244] width 5 height 5
click at [681, 245] on div at bounding box center [680, 244] width 21 height 9
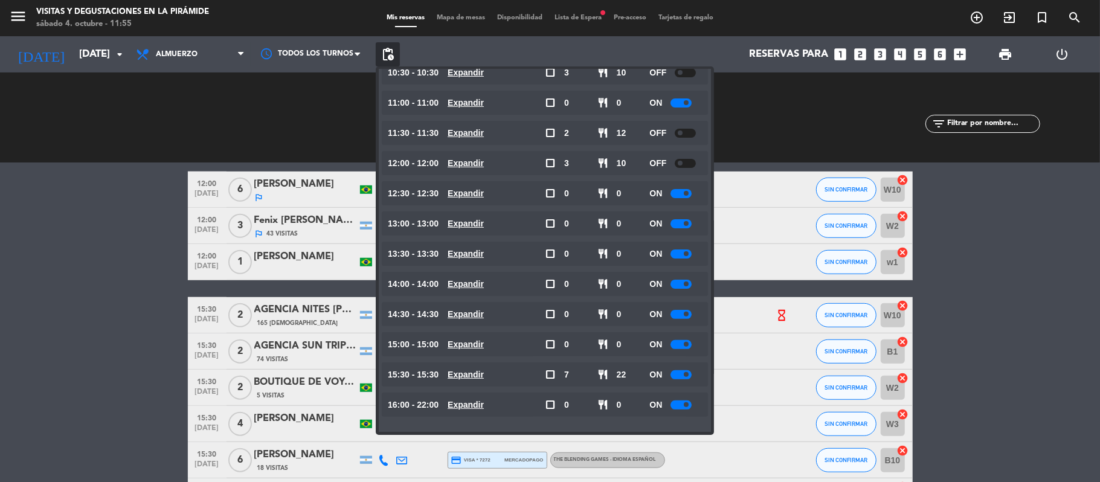
click at [679, 375] on div at bounding box center [680, 374] width 21 height 9
click at [134, 343] on bookings-row "08:00 [DATE] 1 [PERSON_NAME] OUT headset_mic turned_in_not Sin menú asignado su…" at bounding box center [550, 55] width 1100 height 991
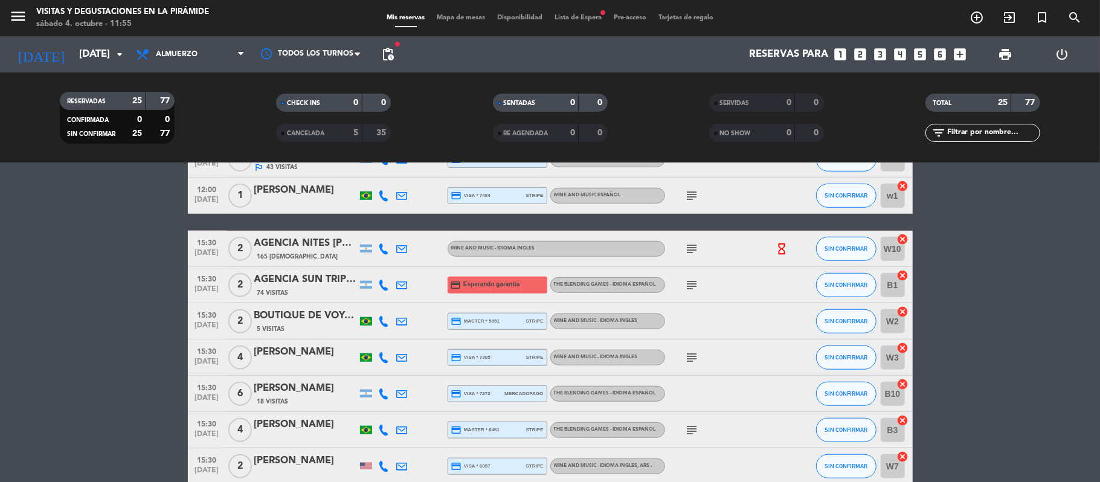
scroll to position [786, 0]
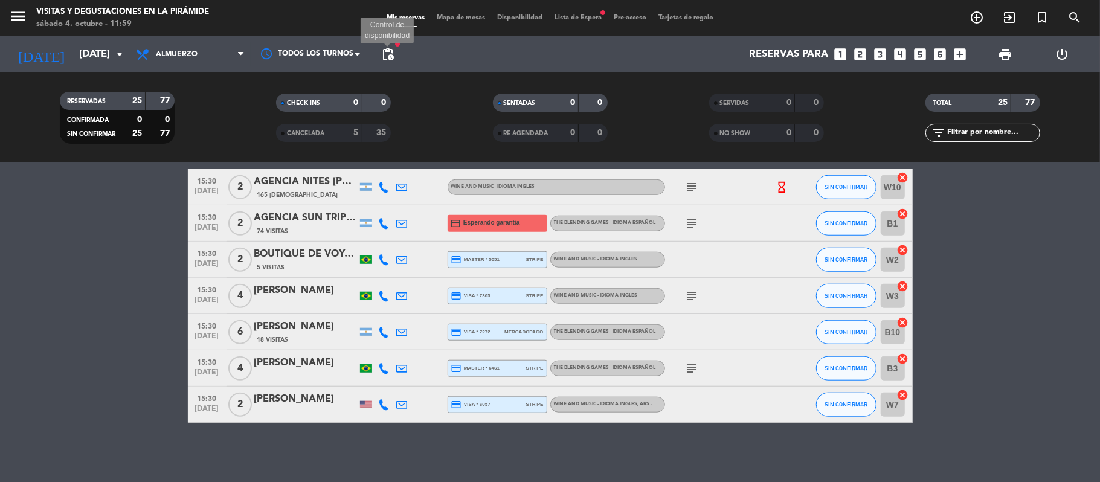
click at [392, 51] on span "pending_actions" at bounding box center [388, 54] width 14 height 14
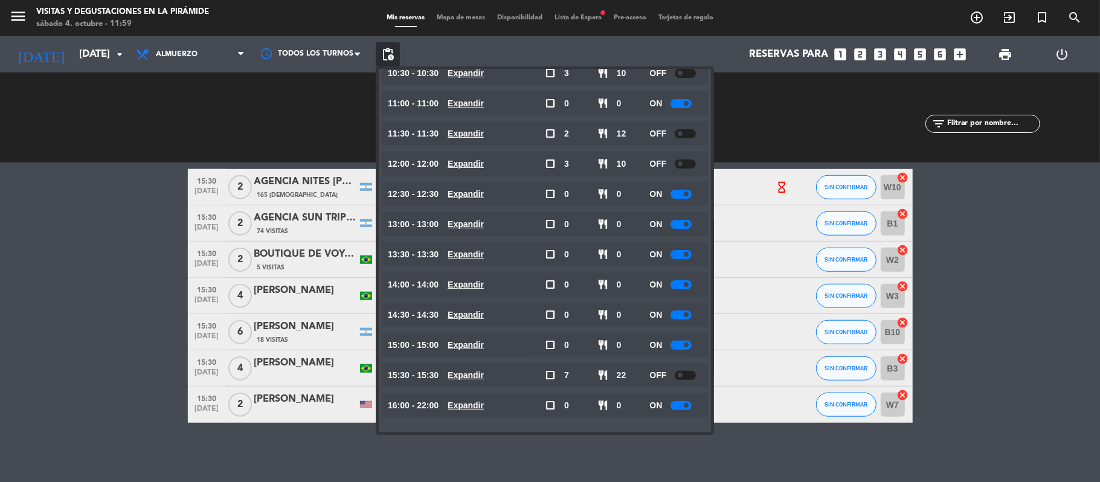
scroll to position [172, 0]
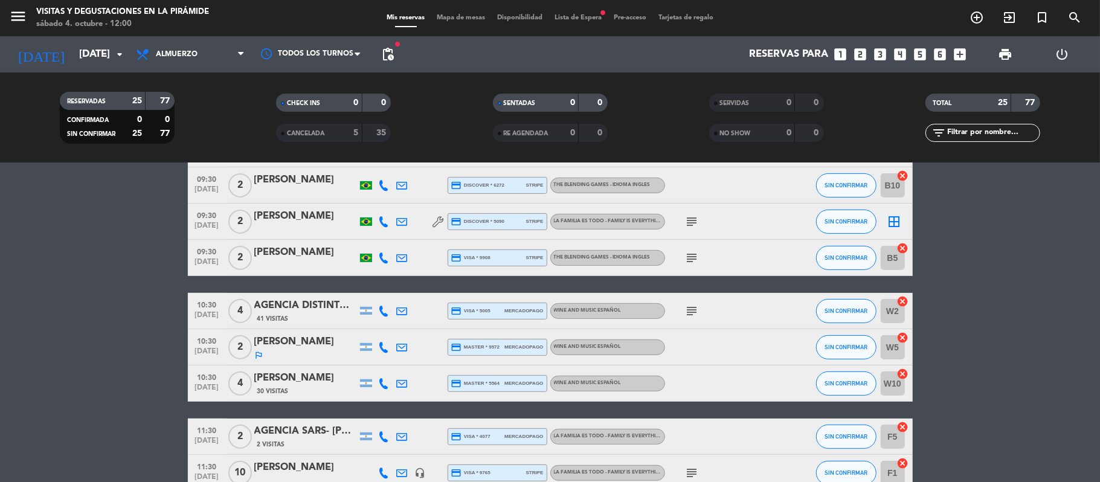
scroll to position [402, 0]
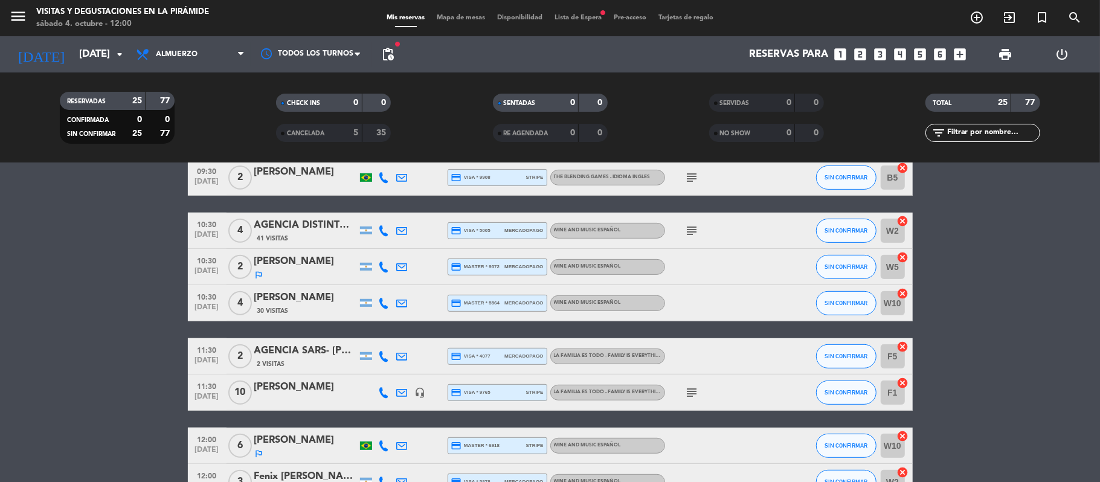
click at [406, 300] on icon at bounding box center [402, 303] width 11 height 11
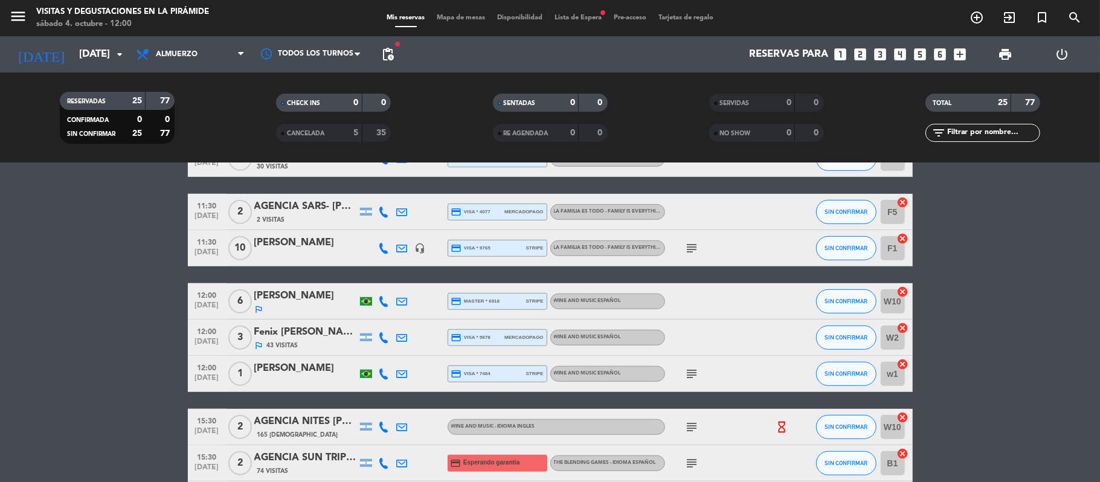
scroll to position [564, 0]
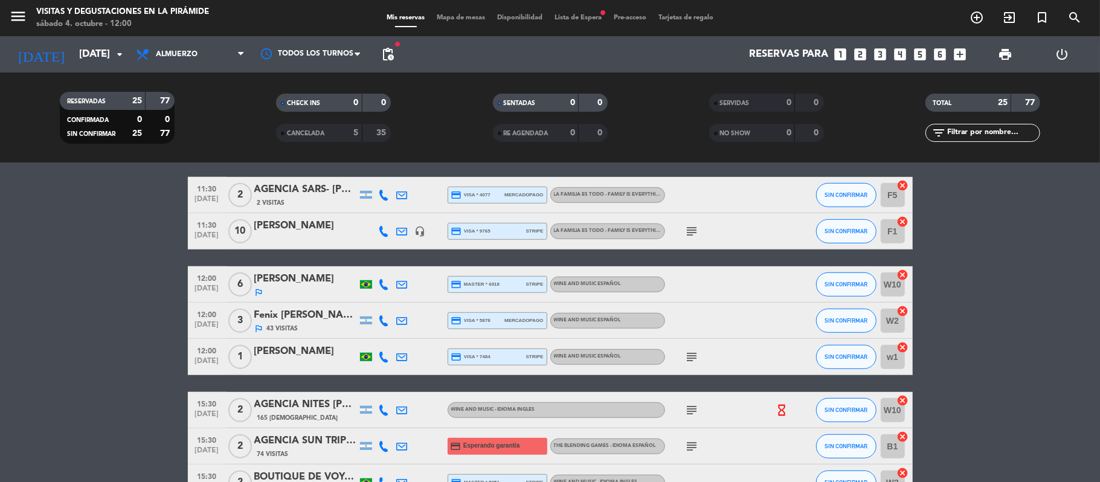
click at [686, 232] on icon "subject" at bounding box center [692, 231] width 14 height 14
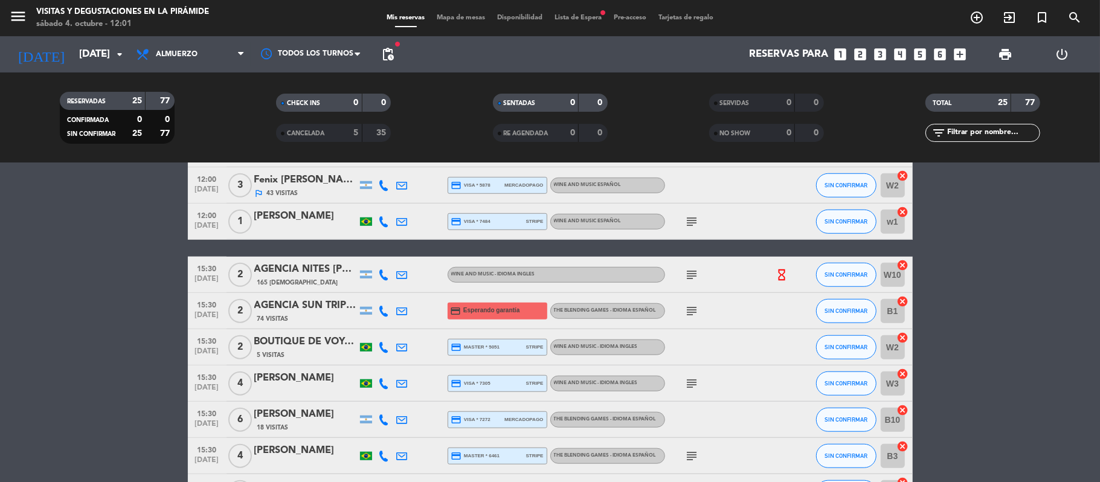
scroll to position [786, 0]
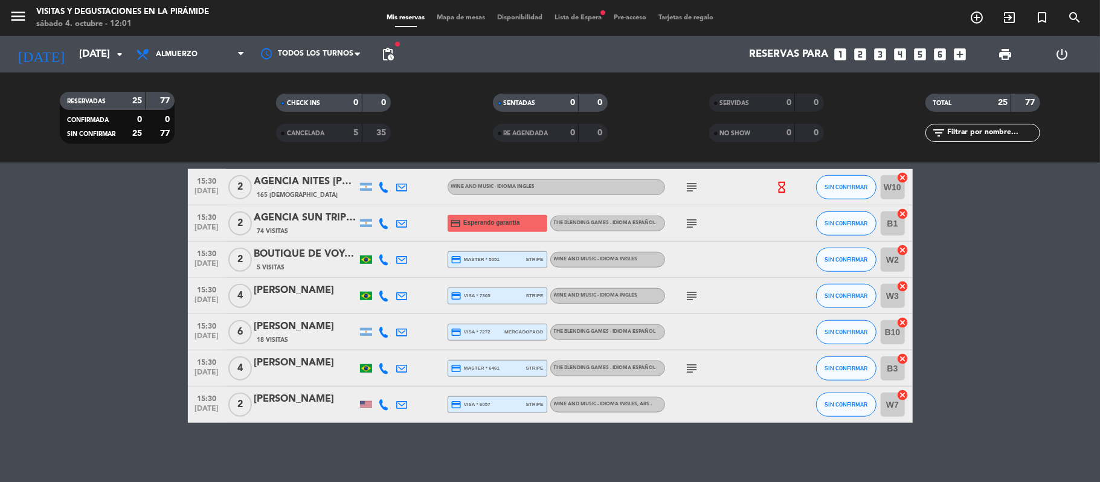
click at [690, 190] on icon "subject" at bounding box center [692, 187] width 14 height 14
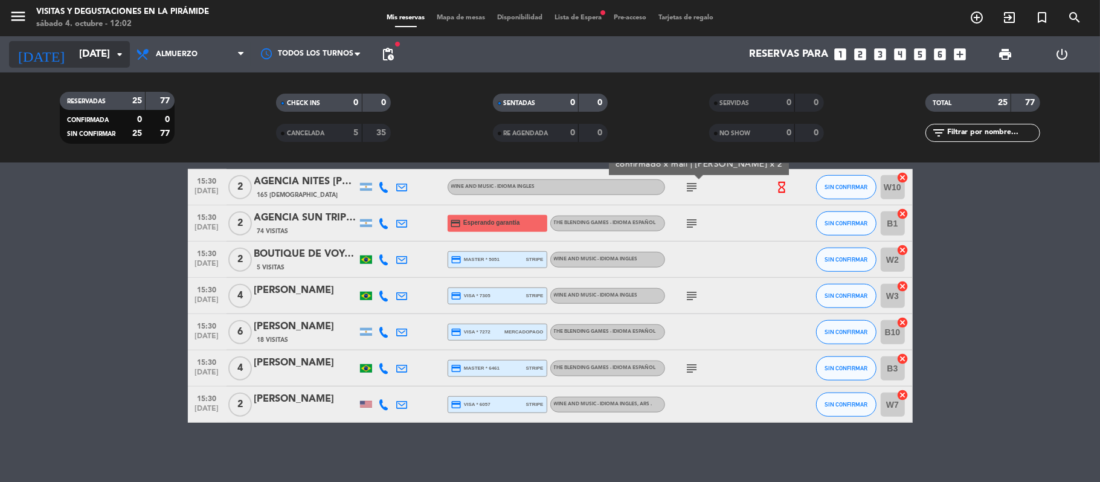
click at [27, 61] on icon "[DATE]" at bounding box center [41, 54] width 64 height 27
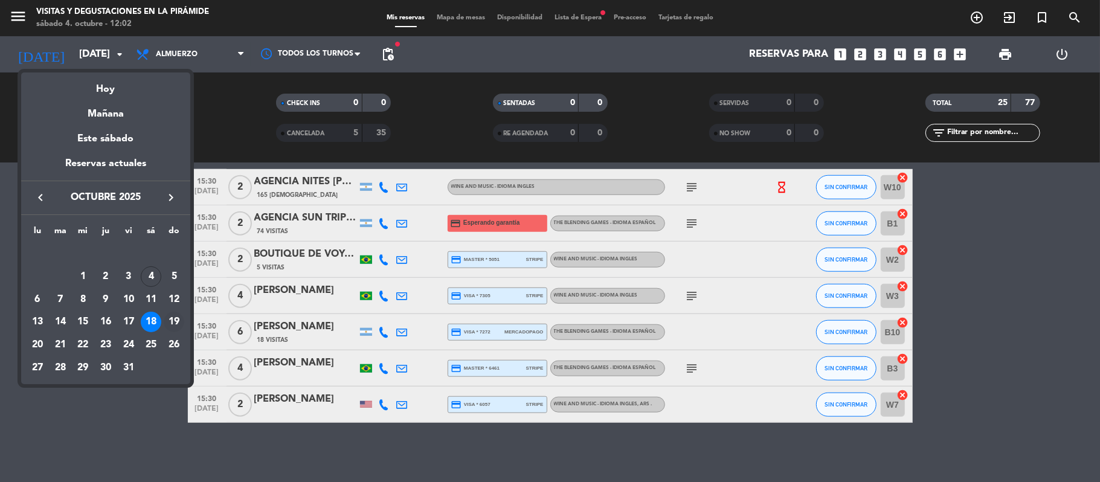
click at [169, 324] on div "19" at bounding box center [174, 322] width 21 height 21
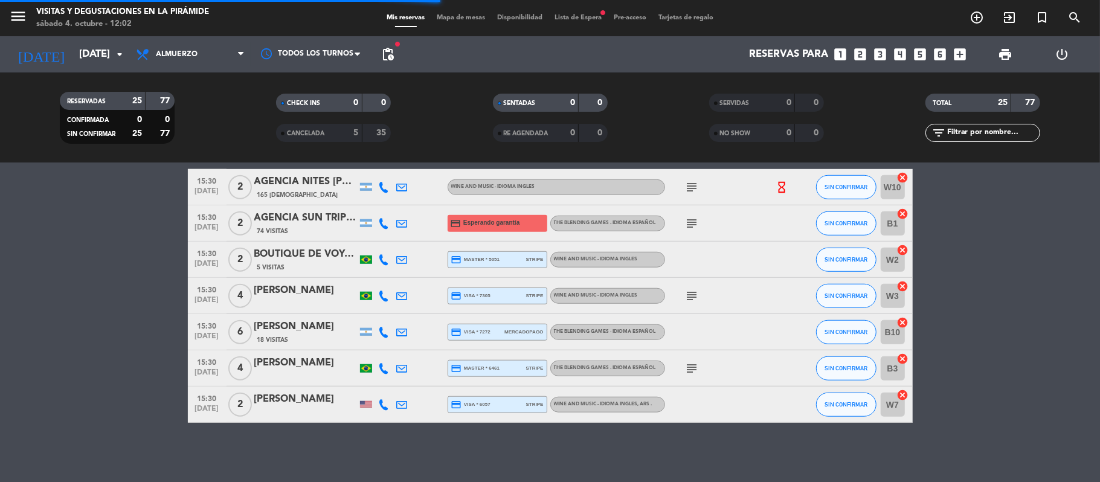
scroll to position [0, 0]
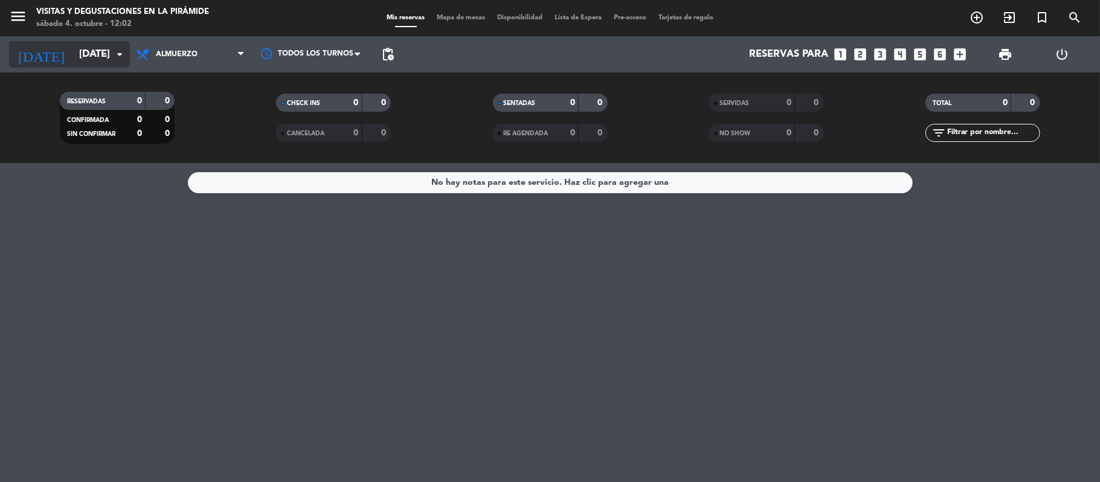
click at [78, 53] on input "[DATE]" at bounding box center [138, 55] width 130 height 24
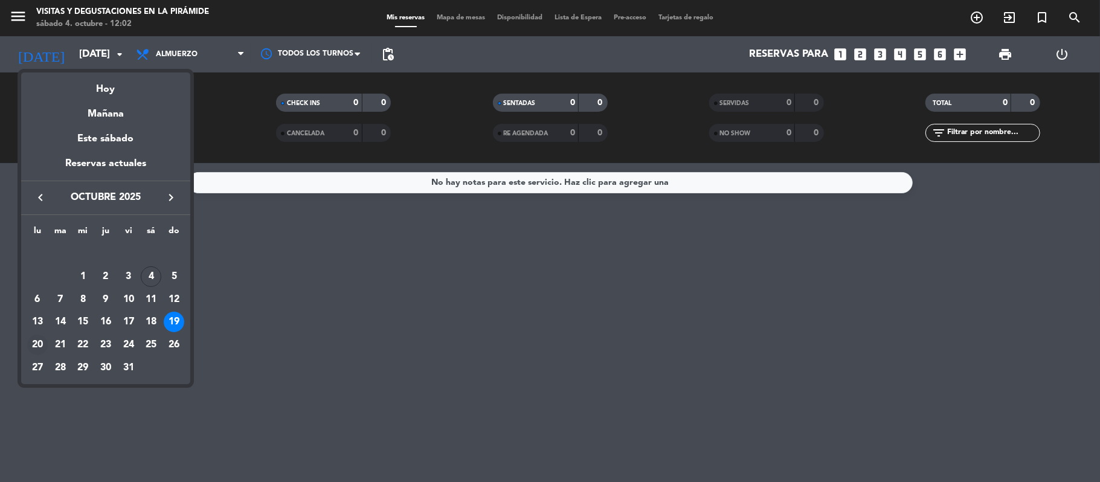
click at [42, 341] on div "20" at bounding box center [37, 345] width 21 height 21
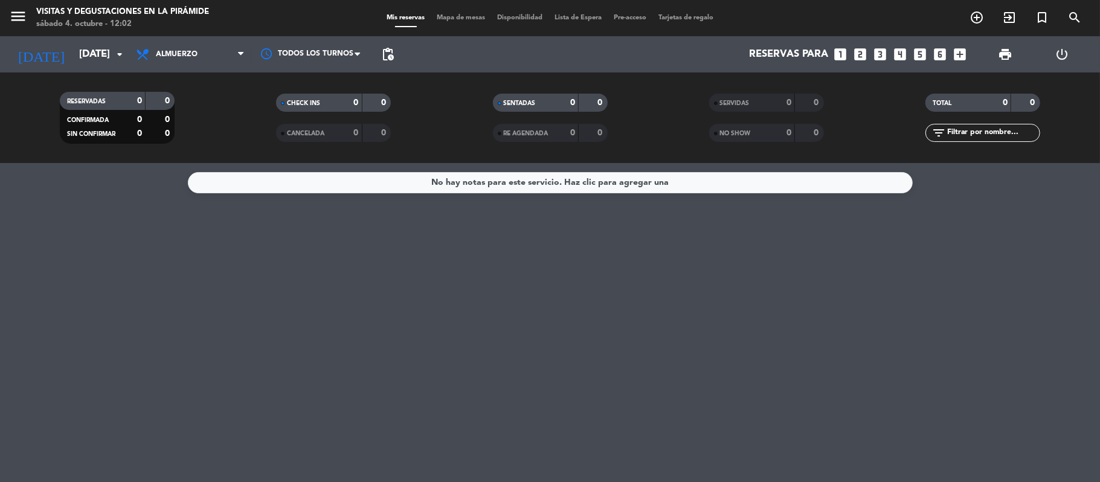
type input "[DATE]"
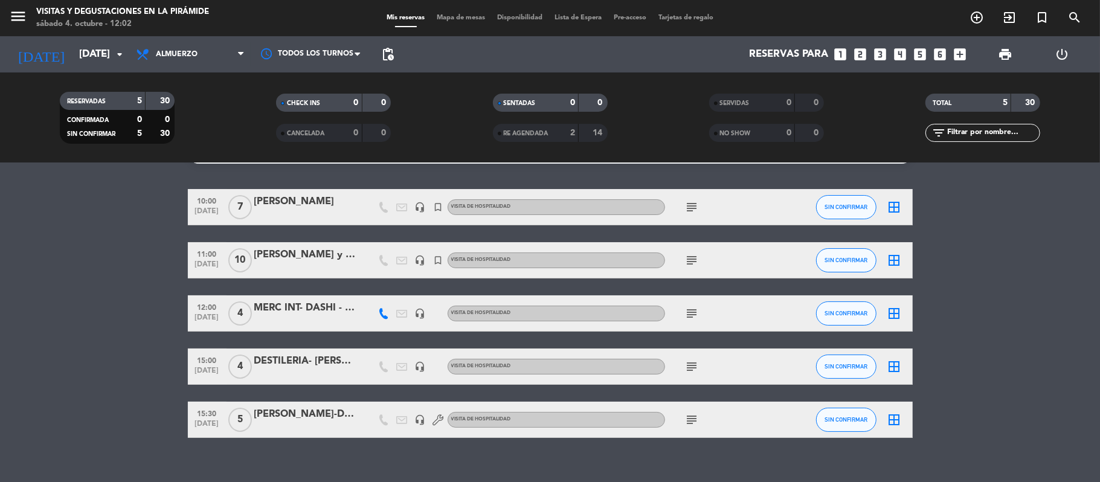
scroll to position [45, 0]
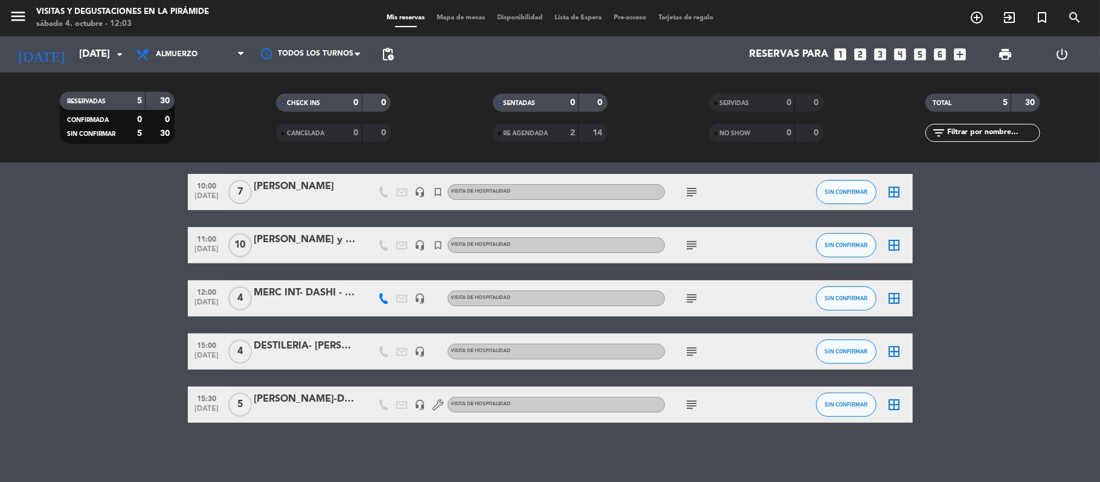
click at [693, 187] on icon "subject" at bounding box center [692, 192] width 14 height 14
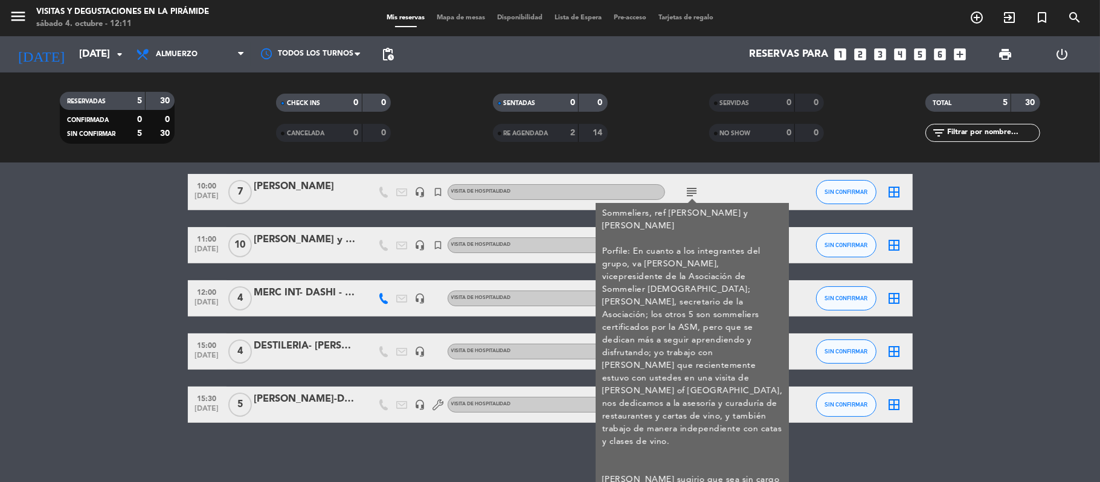
click at [858, 56] on icon "looks_two" at bounding box center [861, 55] width 16 height 16
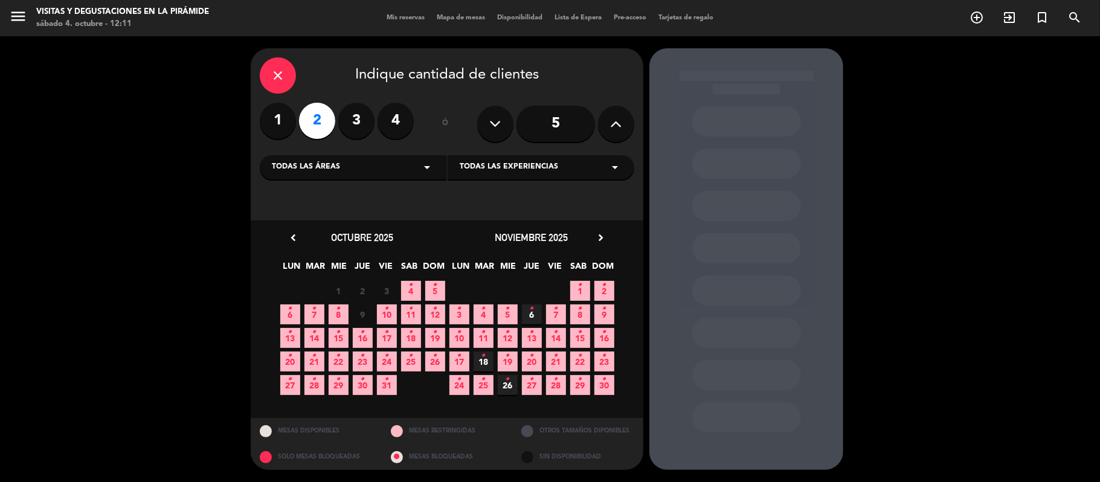
click at [365, 166] on div "Todas las áreas arrow_drop_down" at bounding box center [353, 167] width 187 height 24
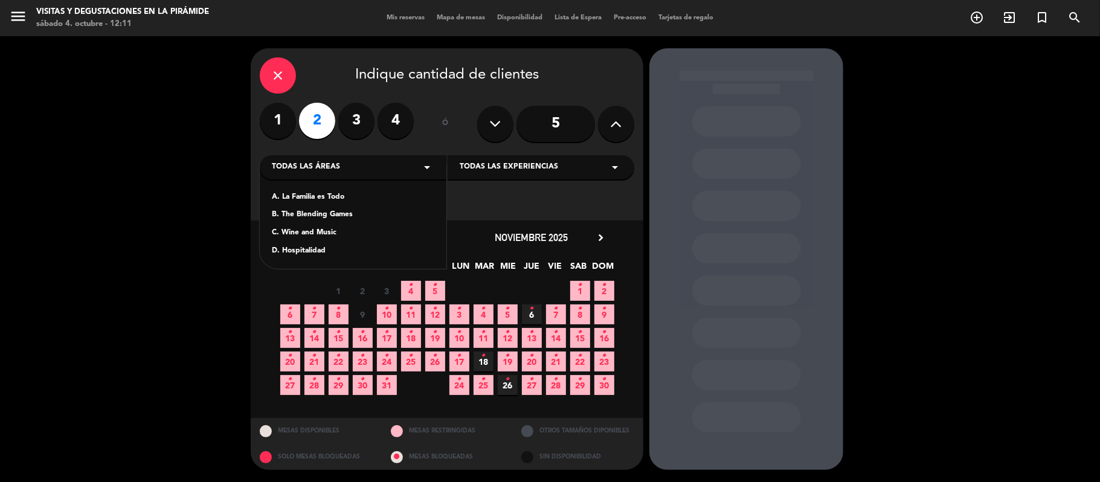
click at [347, 219] on div "B. The Blending Games" at bounding box center [353, 215] width 162 height 12
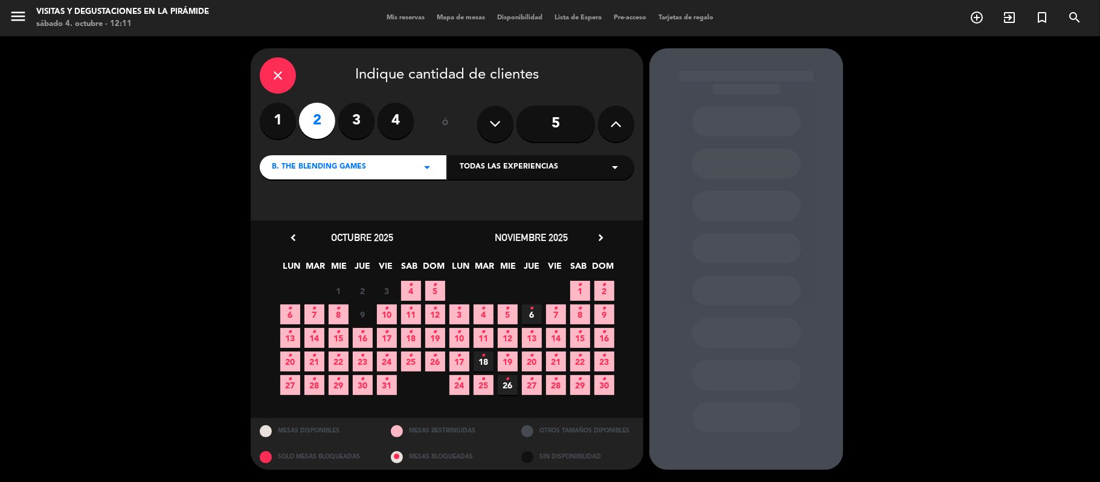
click at [410, 295] on span "4 •" at bounding box center [411, 291] width 20 height 20
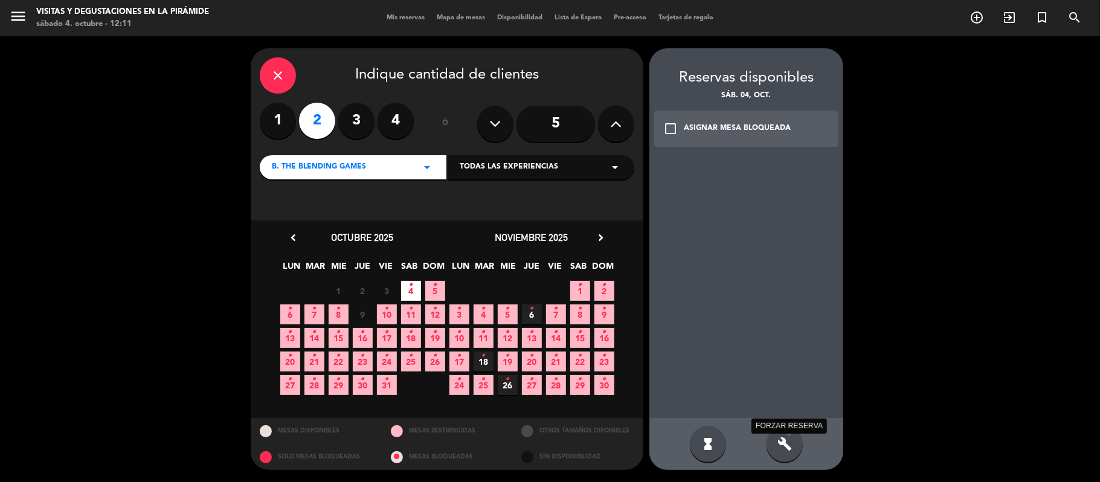
click at [791, 448] on icon "build" at bounding box center [784, 444] width 14 height 14
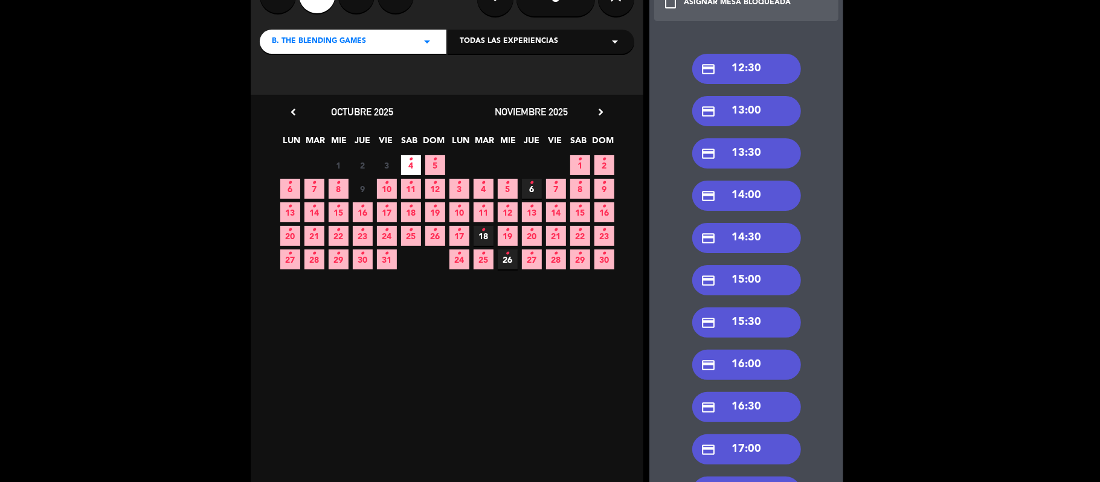
scroll to position [161, 0]
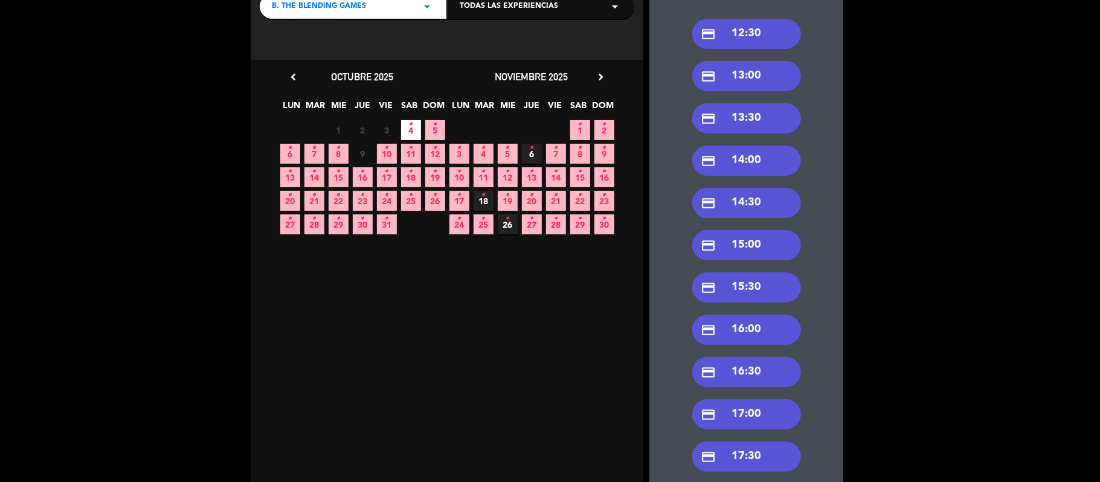
click at [747, 288] on div "credit_card 15:30" at bounding box center [746, 287] width 109 height 30
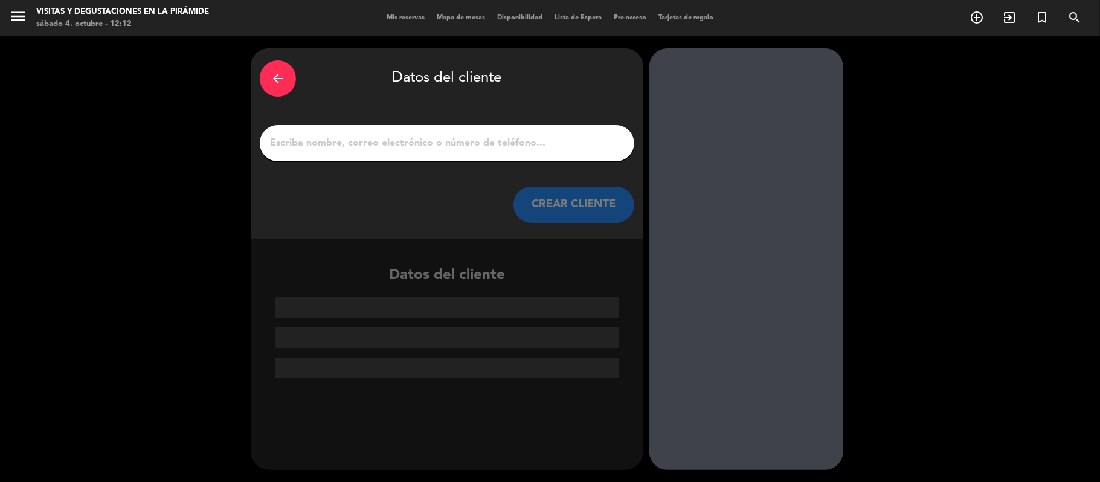
scroll to position [0, 0]
click at [327, 135] on input "1" at bounding box center [447, 143] width 356 height 17
paste input "[EMAIL_ADDRESS][DOMAIN_NAME]"
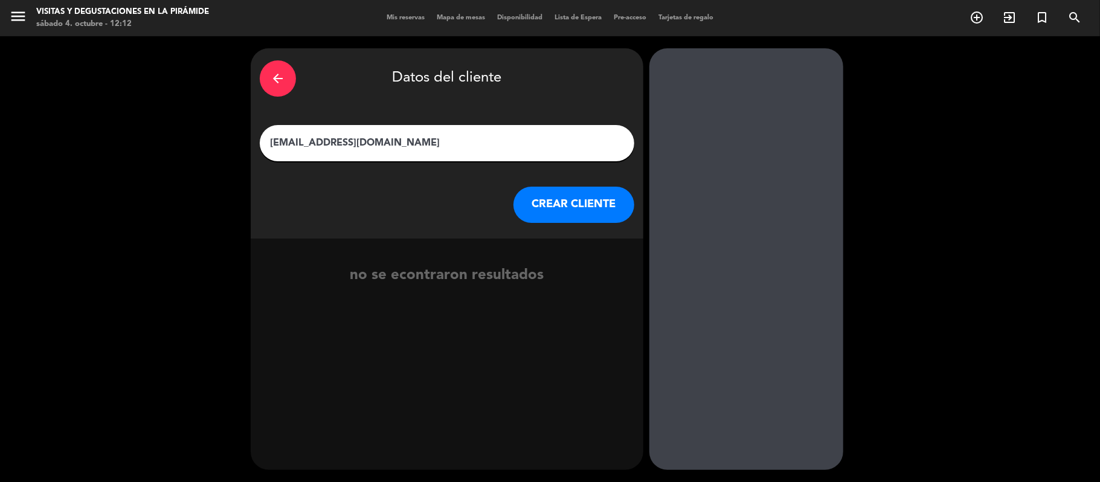
type input "[EMAIL_ADDRESS][DOMAIN_NAME]"
click at [575, 208] on button "CREAR CLIENTE" at bounding box center [573, 205] width 121 height 36
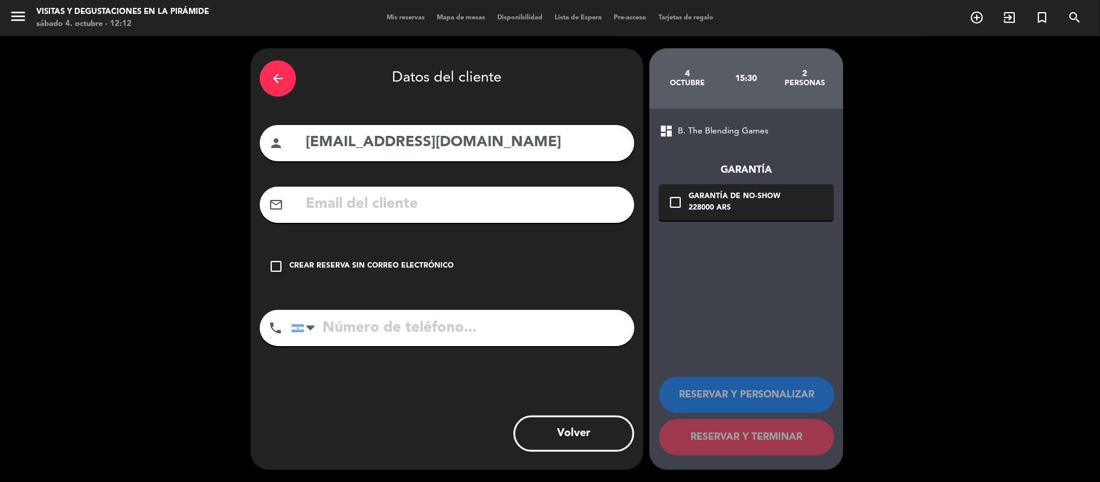
click at [407, 202] on input "text" at bounding box center [464, 204] width 321 height 25
paste input "[EMAIL_ADDRESS][DOMAIN_NAME]"
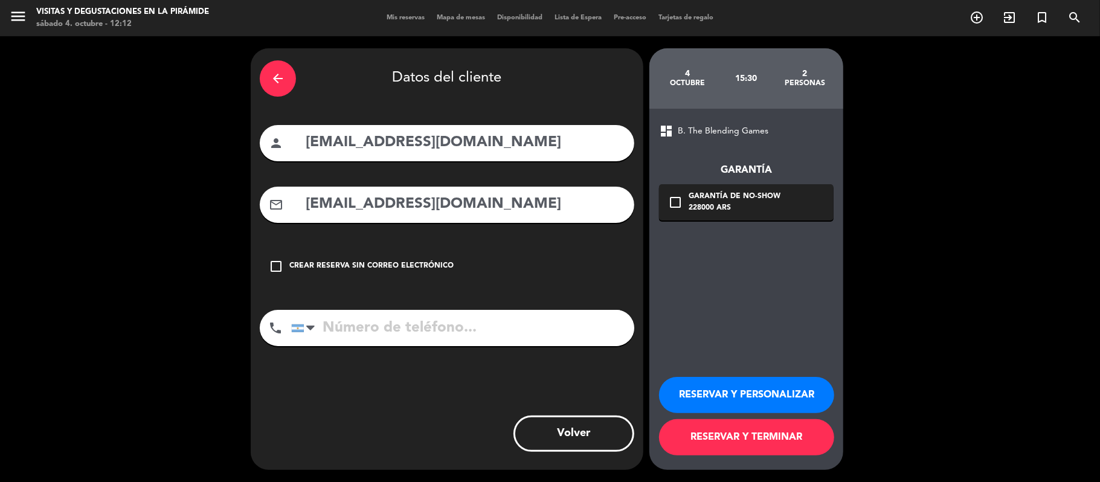
click at [313, 201] on input "[EMAIL_ADDRESS][DOMAIN_NAME]" at bounding box center [464, 204] width 321 height 25
type input "[EMAIL_ADDRESS][DOMAIN_NAME]"
drag, startPoint x: 477, startPoint y: 138, endPoint x: 205, endPoint y: 144, distance: 271.3
click at [205, 144] on div "arrow_back Datos del cliente person [EMAIL_ADDRESS][DOMAIN_NAME] mail_outline […" at bounding box center [550, 259] width 1100 height 446
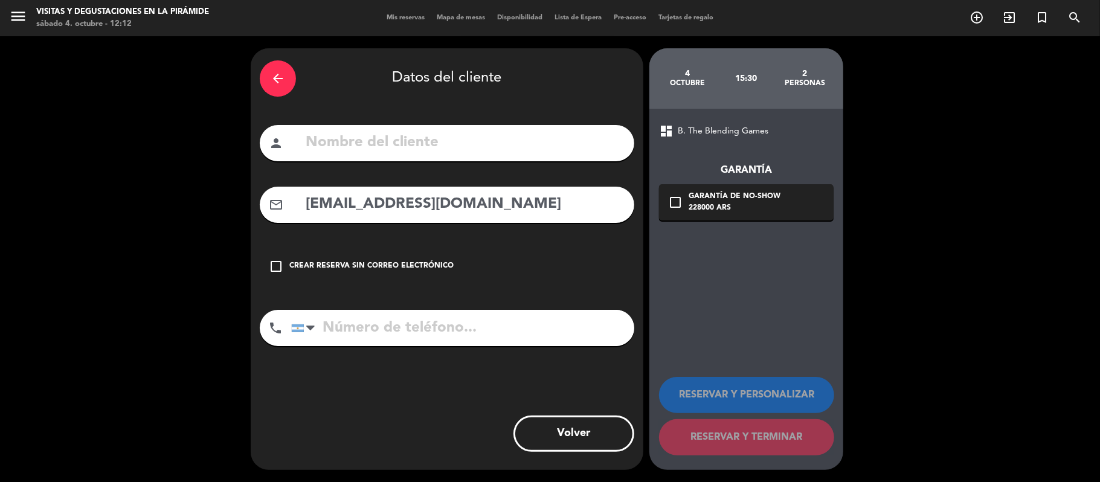
click at [384, 146] on input "text" at bounding box center [464, 142] width 321 height 25
paste input "[PERSON_NAME]"
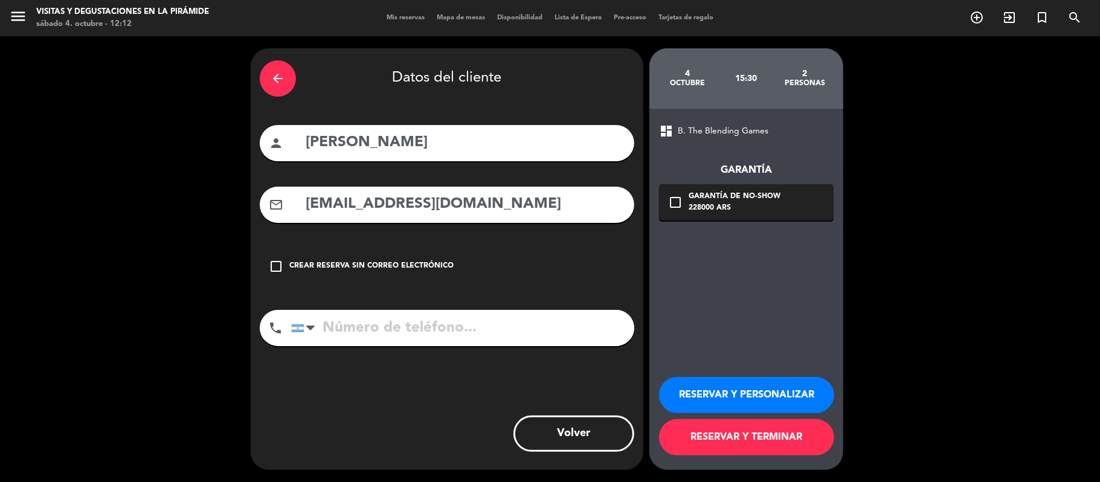
click at [407, 137] on input "[PERSON_NAME]" at bounding box center [464, 142] width 321 height 25
type input "[PERSON_NAME]"
click at [384, 322] on input "tel" at bounding box center [462, 328] width 343 height 36
paste input "[PHONE_NUMBER]"
type input "[PHONE_NUMBER]"
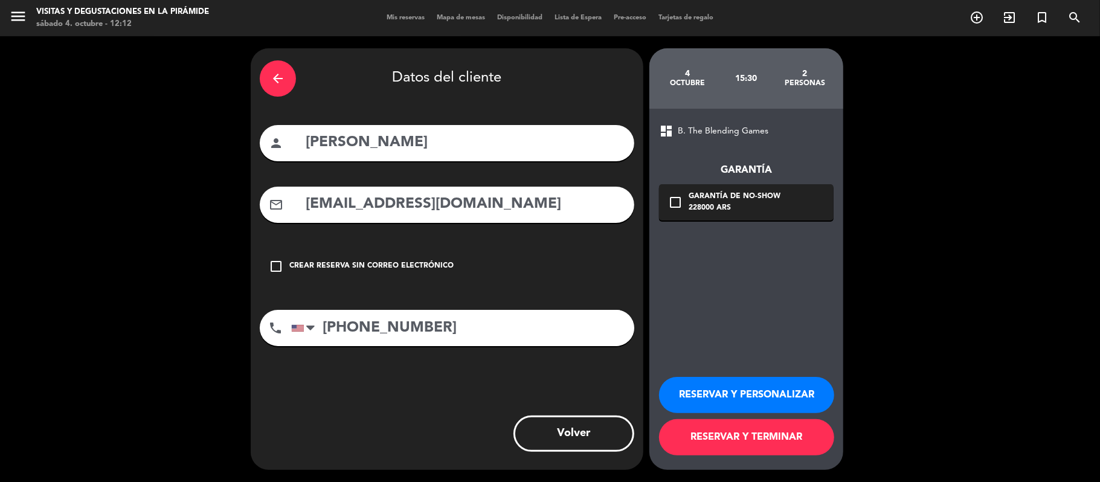
click at [728, 399] on button "RESERVAR Y PERSONALIZAR" at bounding box center [746, 395] width 175 height 36
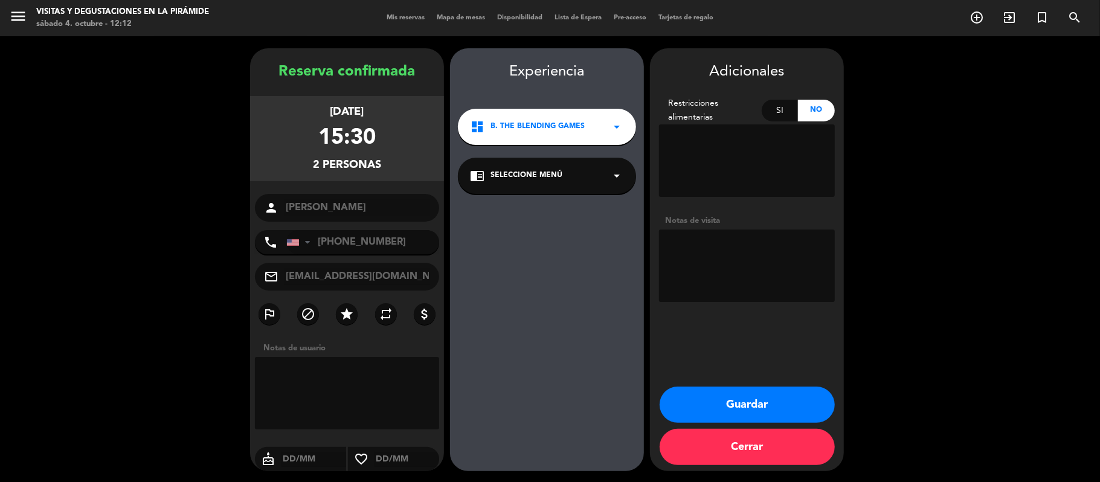
click at [515, 188] on div "chrome_reader_mode Seleccione Menú arrow_drop_down" at bounding box center [547, 176] width 178 height 36
click at [509, 208] on div "The Blending Games - Idioma Español" at bounding box center [547, 209] width 154 height 12
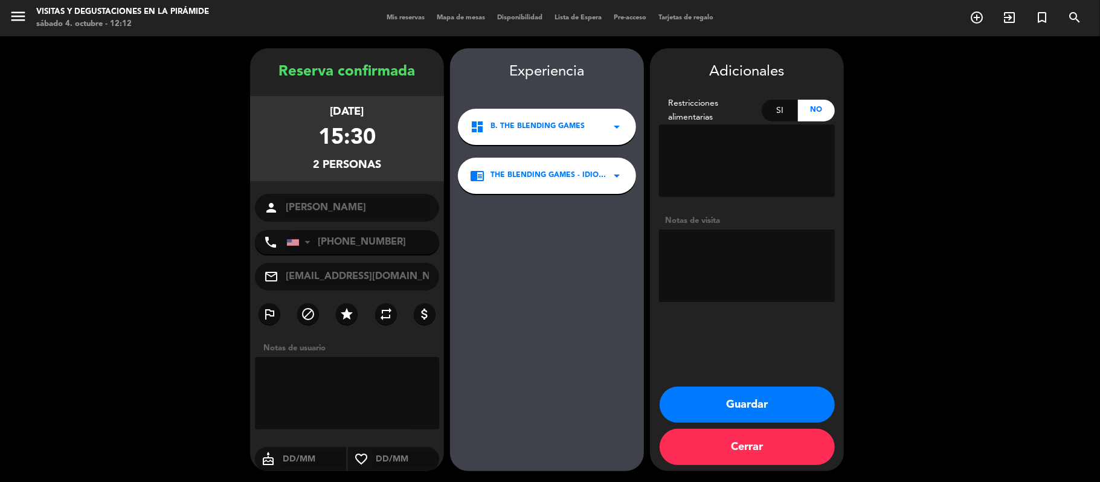
click at [687, 404] on button "Guardar" at bounding box center [747, 405] width 175 height 36
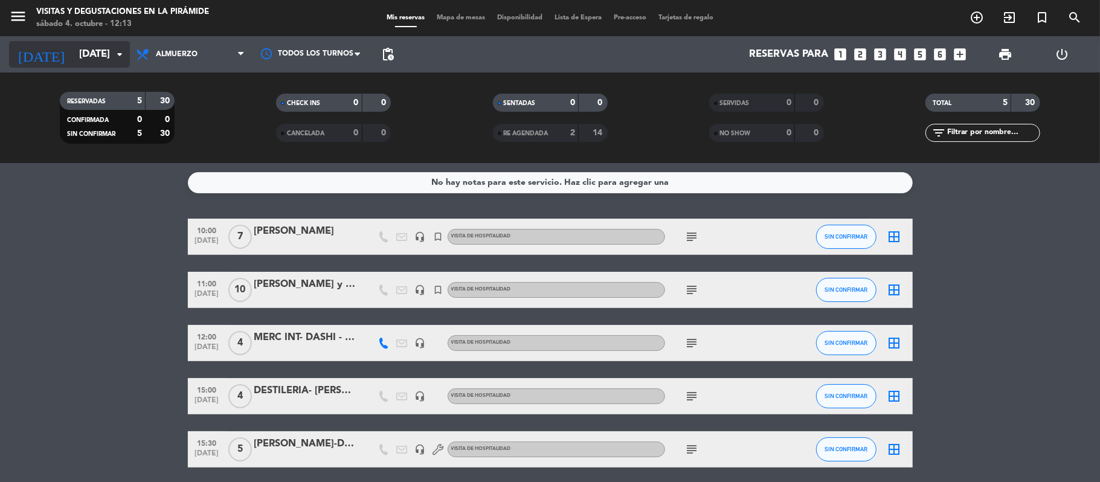
click at [73, 53] on input "[DATE]" at bounding box center [138, 55] width 130 height 24
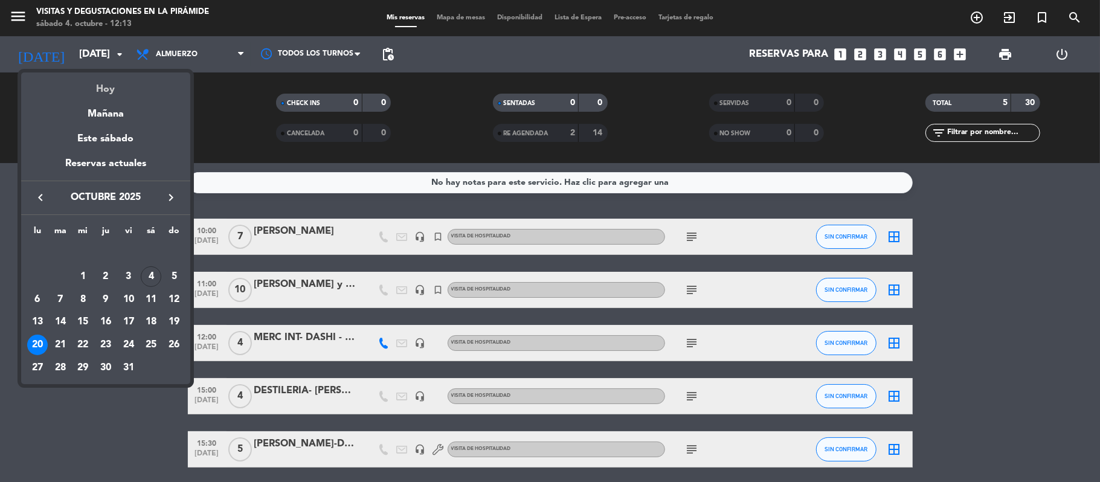
click at [107, 87] on div "Hoy" at bounding box center [105, 84] width 169 height 25
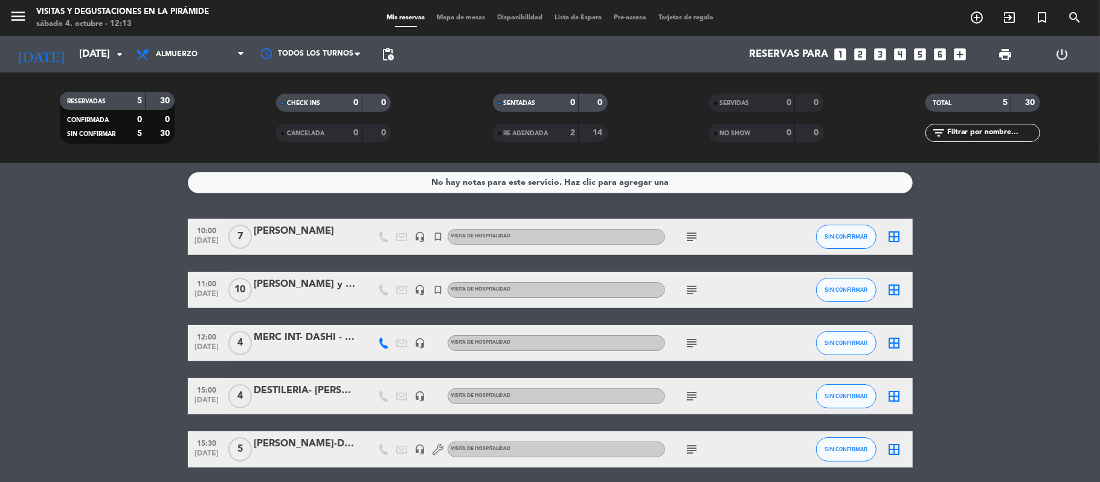
type input "[DATE]"
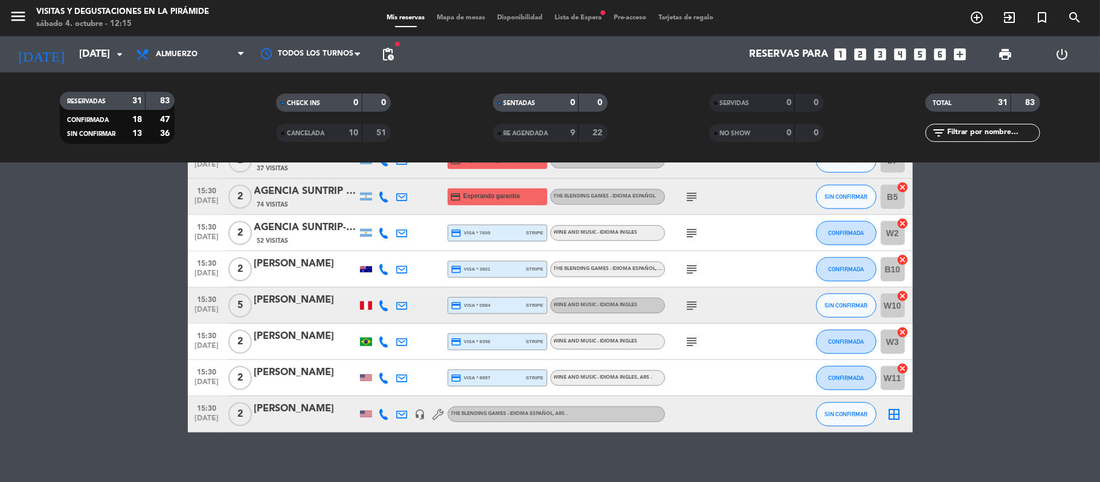
scroll to position [987, 0]
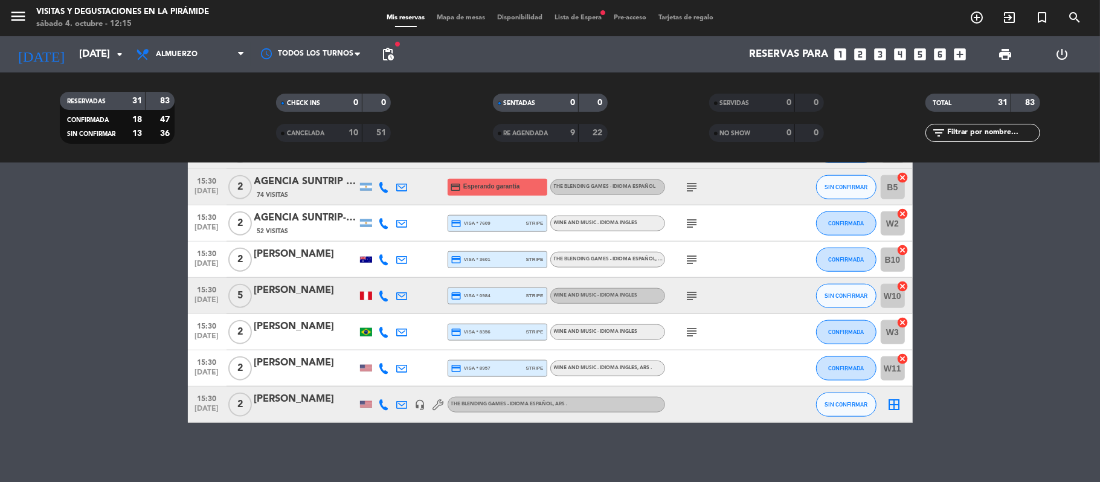
click at [306, 404] on div "[PERSON_NAME]" at bounding box center [305, 399] width 103 height 16
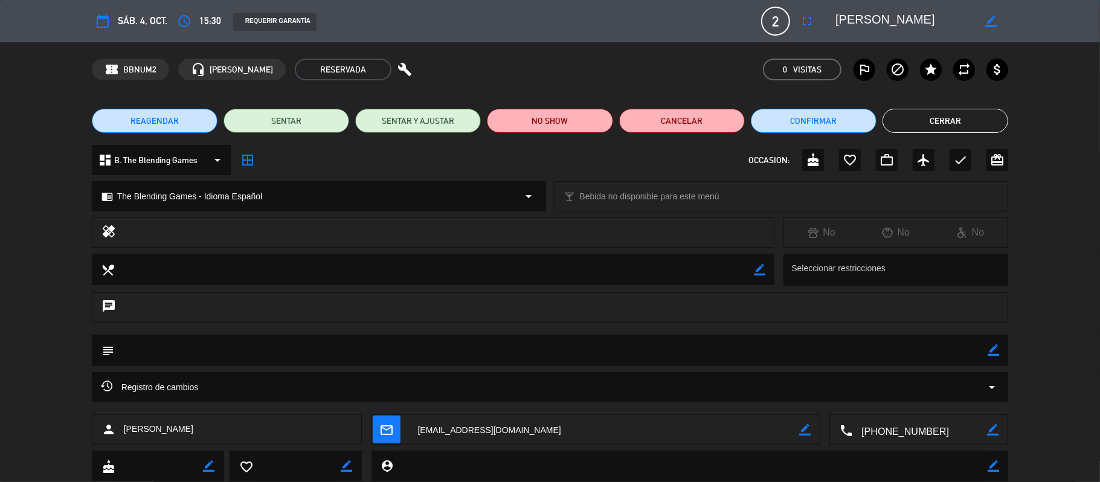
click at [278, 21] on div "REQUERIR GARANTÍA" at bounding box center [274, 22] width 83 height 18
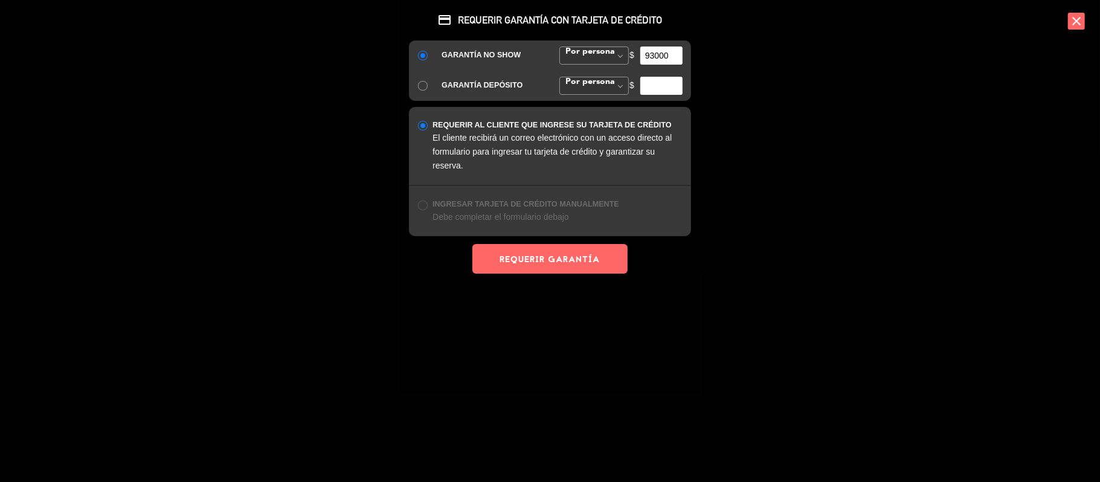
click at [655, 57] on input "93000" at bounding box center [661, 56] width 42 height 18
type input "89000"
click at [552, 265] on button "REQUERIR GARANTÍA" at bounding box center [549, 259] width 155 height 30
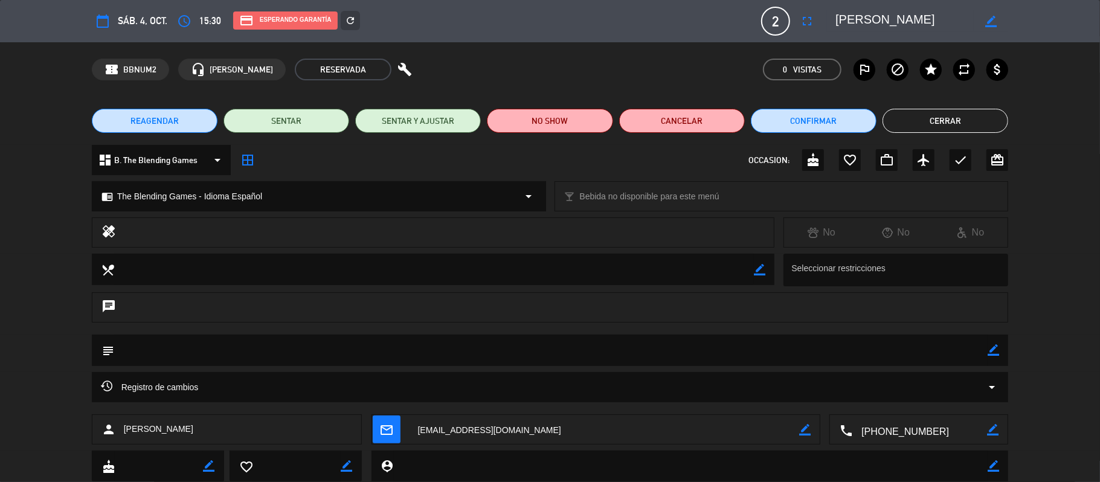
click at [900, 129] on button "Cerrar" at bounding box center [946, 121] width 126 height 24
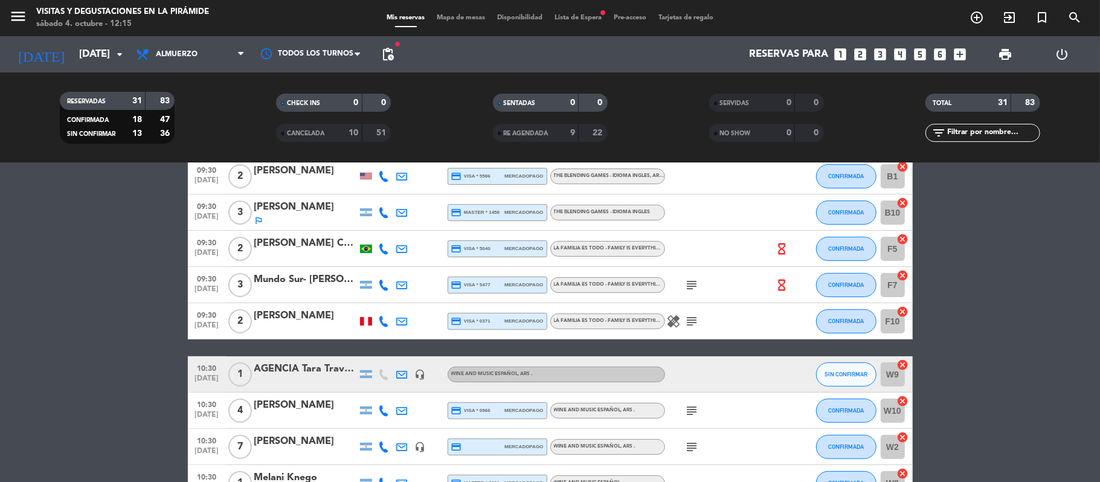
scroll to position [161, 0]
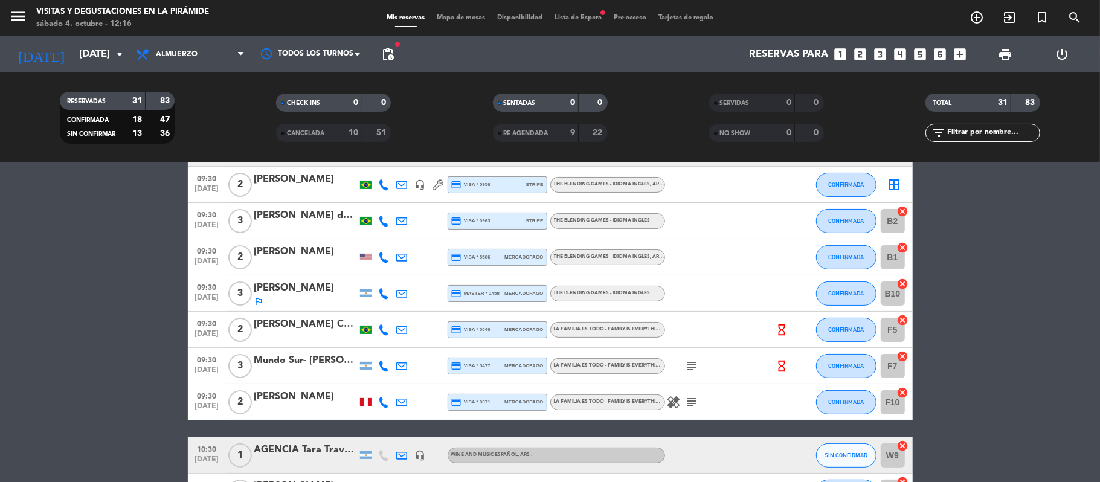
click at [381, 291] on icon at bounding box center [384, 293] width 11 height 11
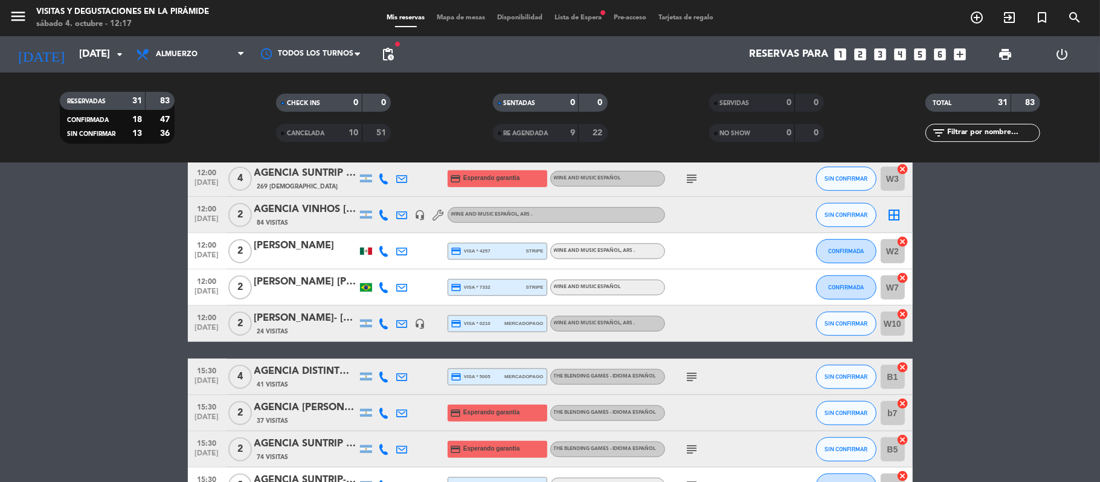
scroll to position [987, 0]
